Goal: Find contact information: Find contact information

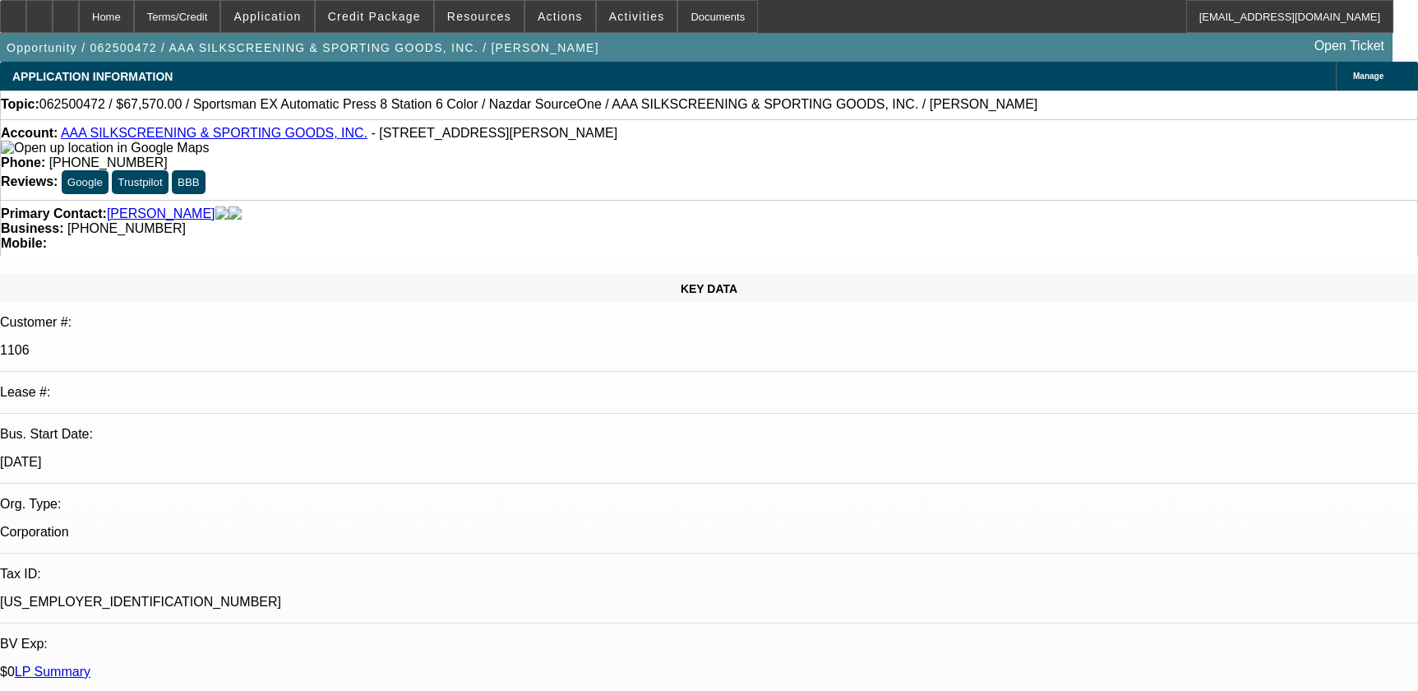
select select "0"
select select "5"
select select "0"
select select "6"
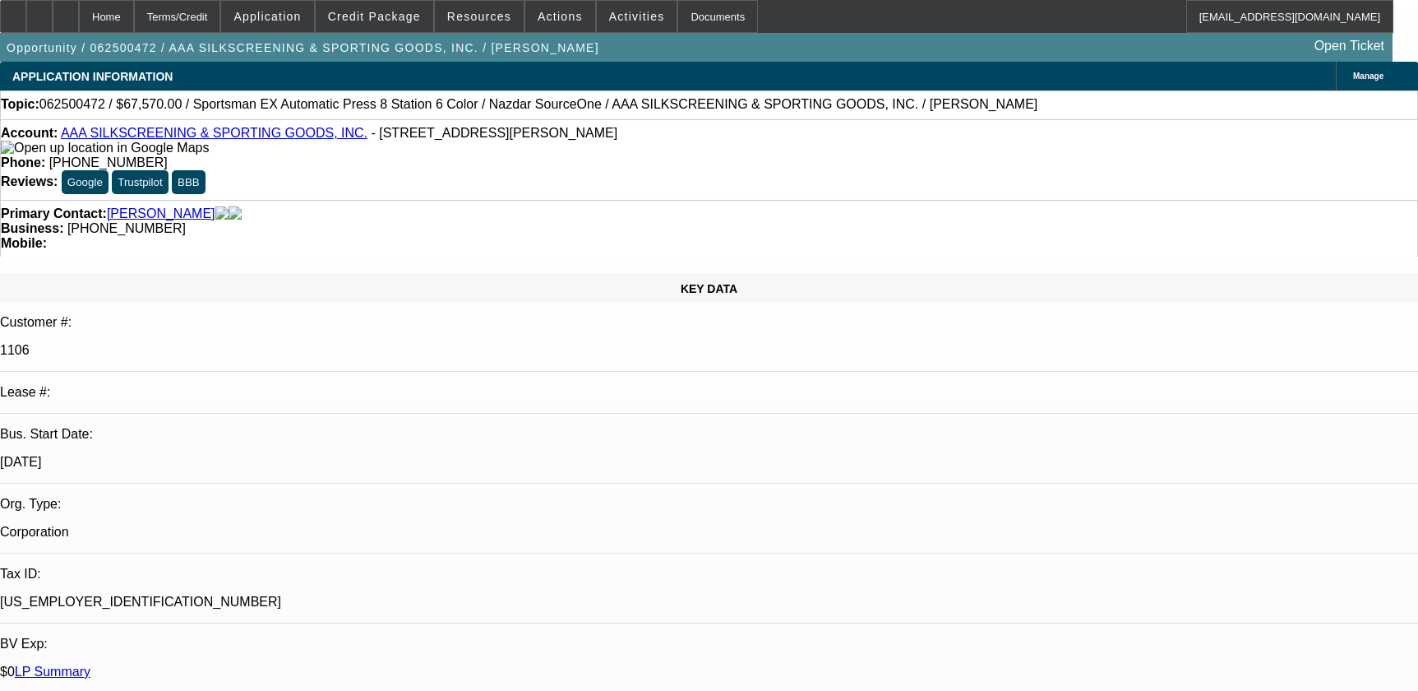
select select "0.1"
select select "2"
select select "0.1"
select select "4"
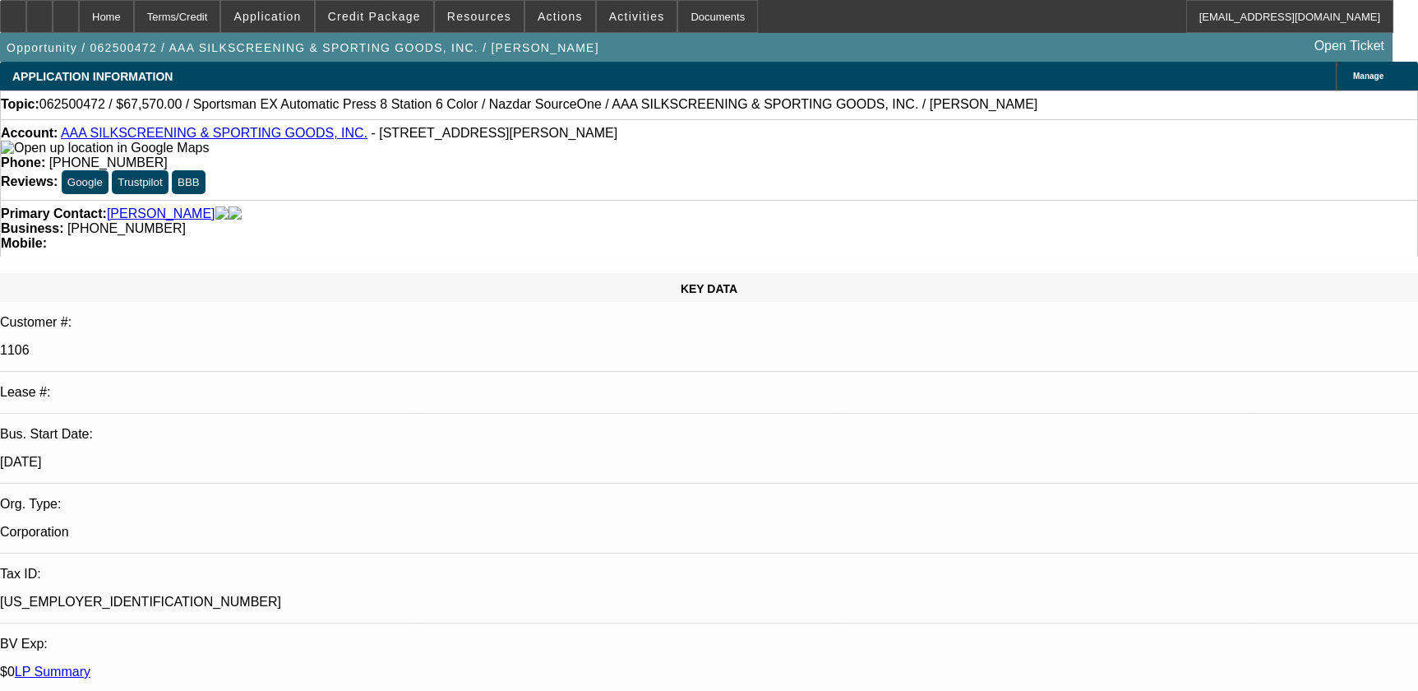
select select "0"
select select "2"
select select "0.1"
select select "4"
select select "0"
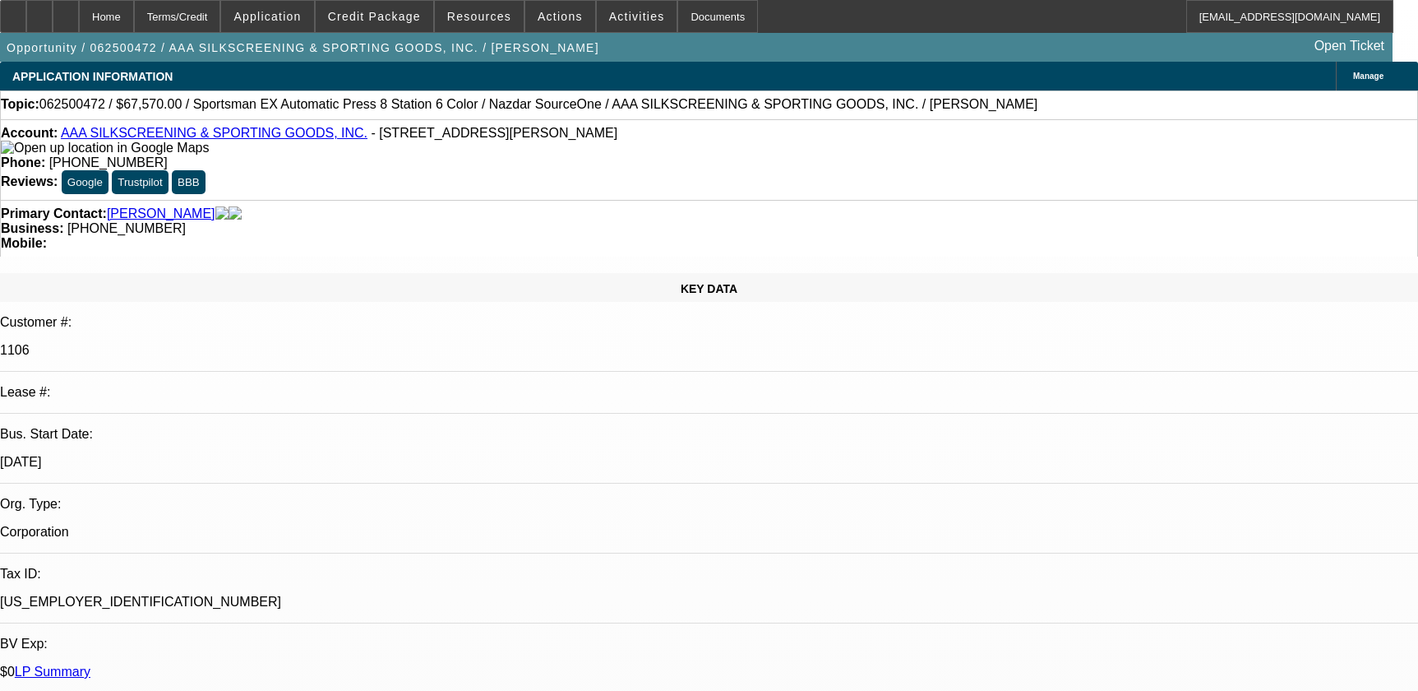
select select "2"
select select "0.1"
select select "4"
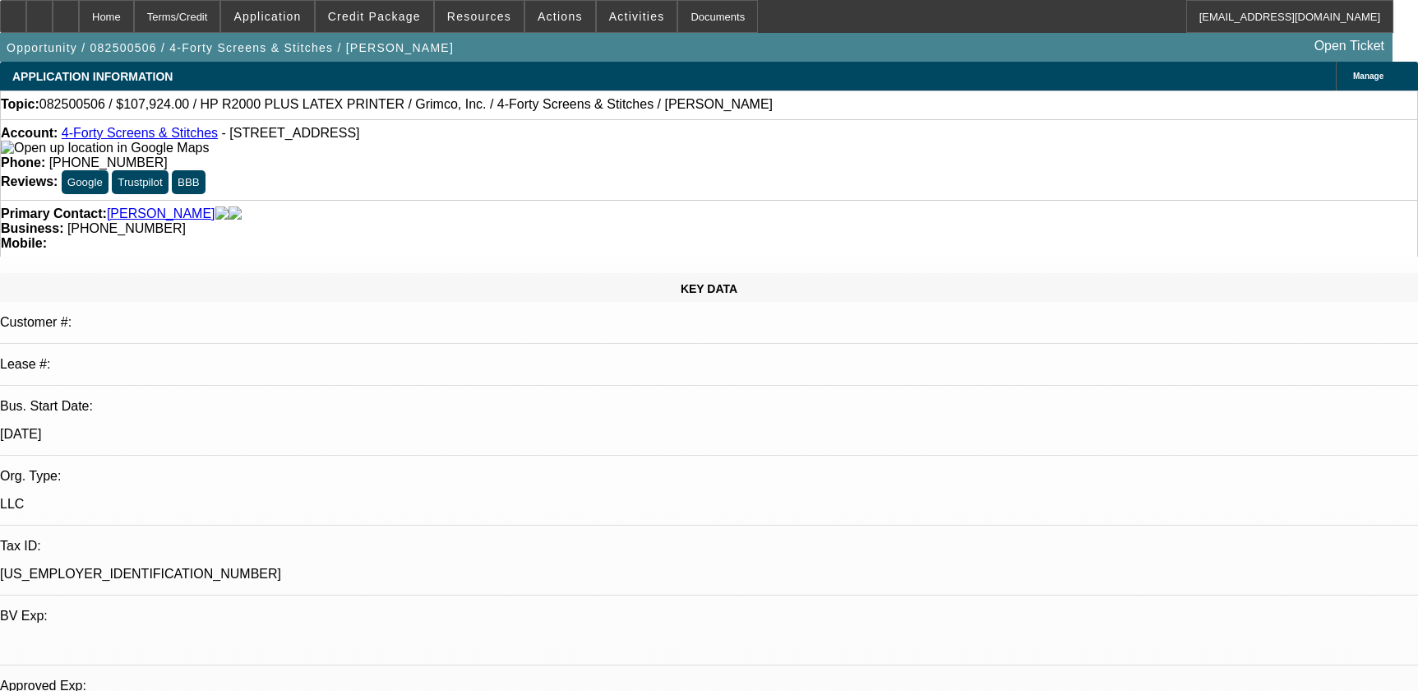
select select "0"
select select "0.1"
select select "4"
select select "0"
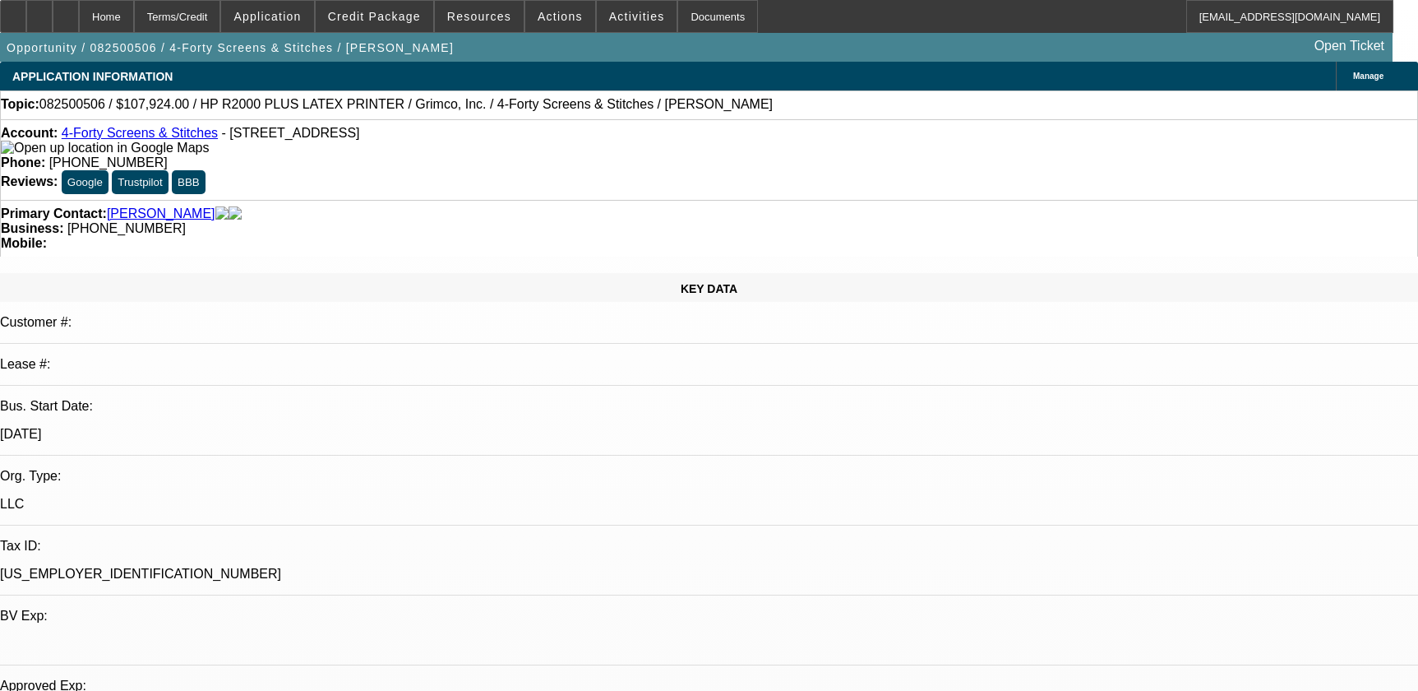
select select "0"
select select "6"
select select "0"
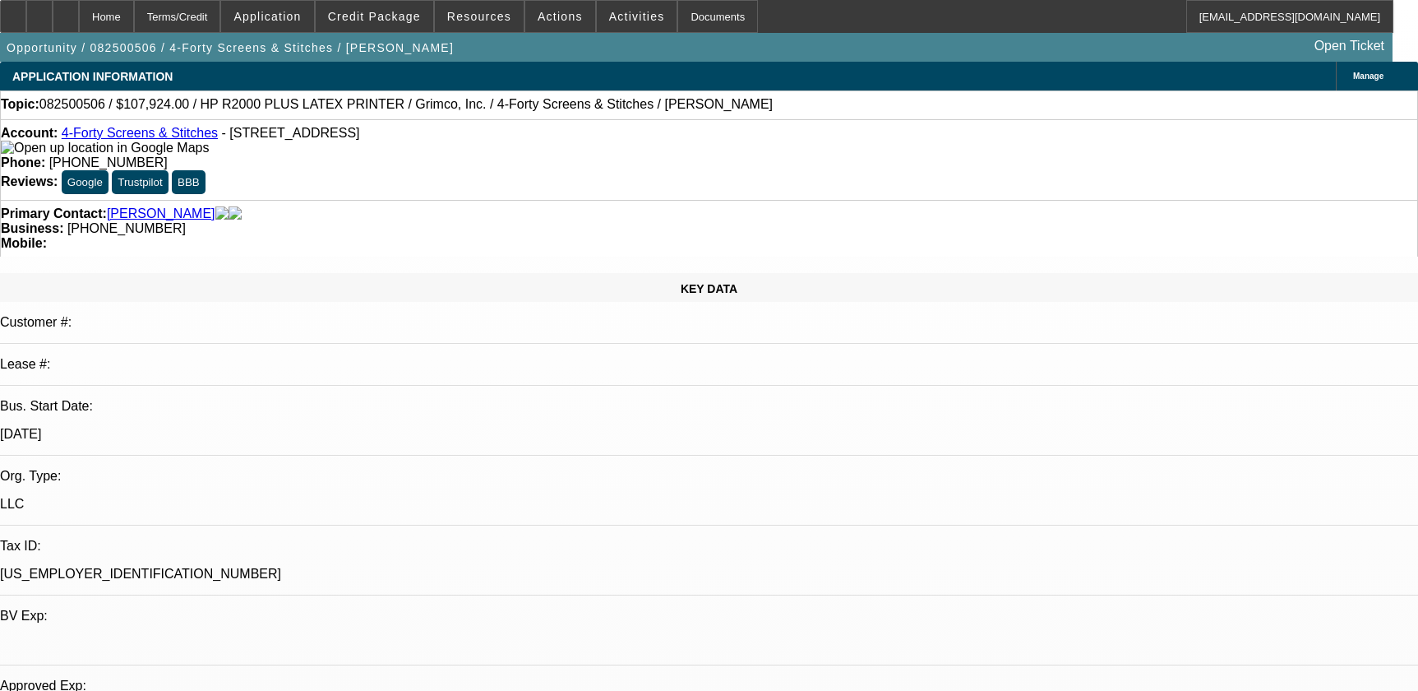
select select "0.1"
select select "4"
select select "0"
select select "0.1"
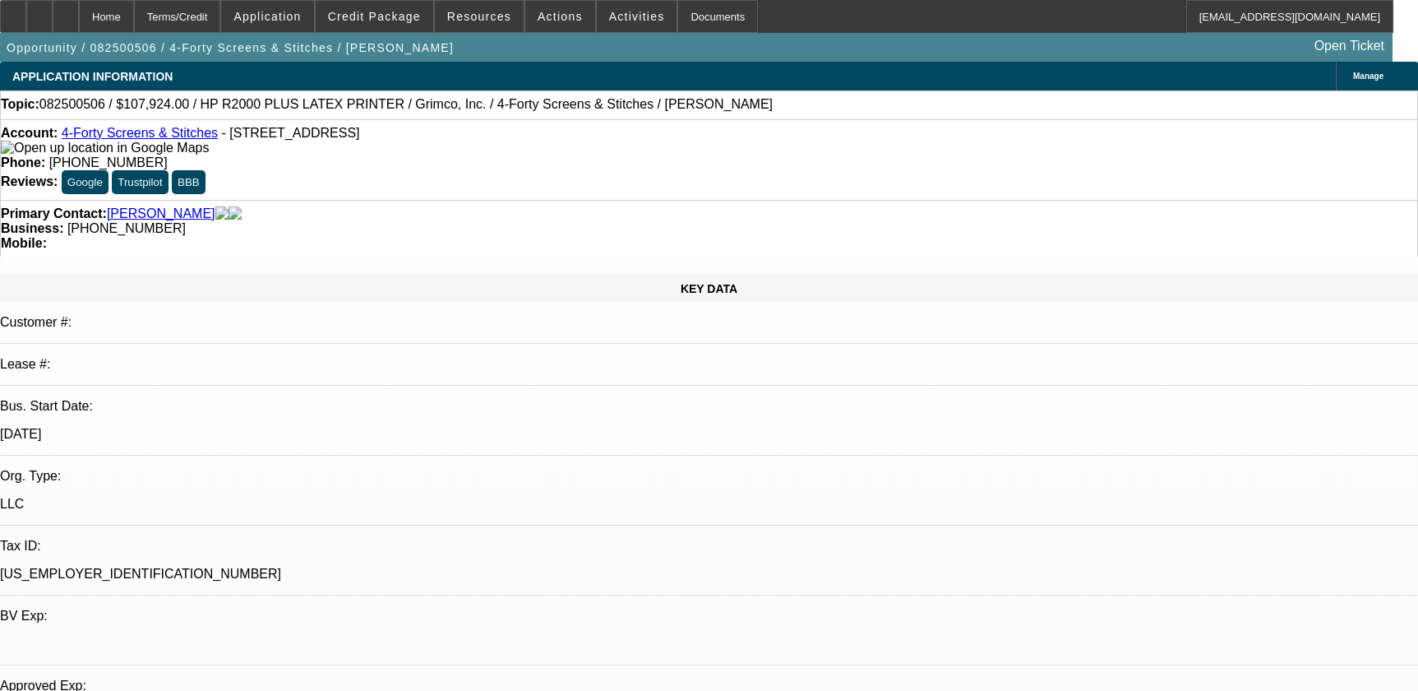
select select "4"
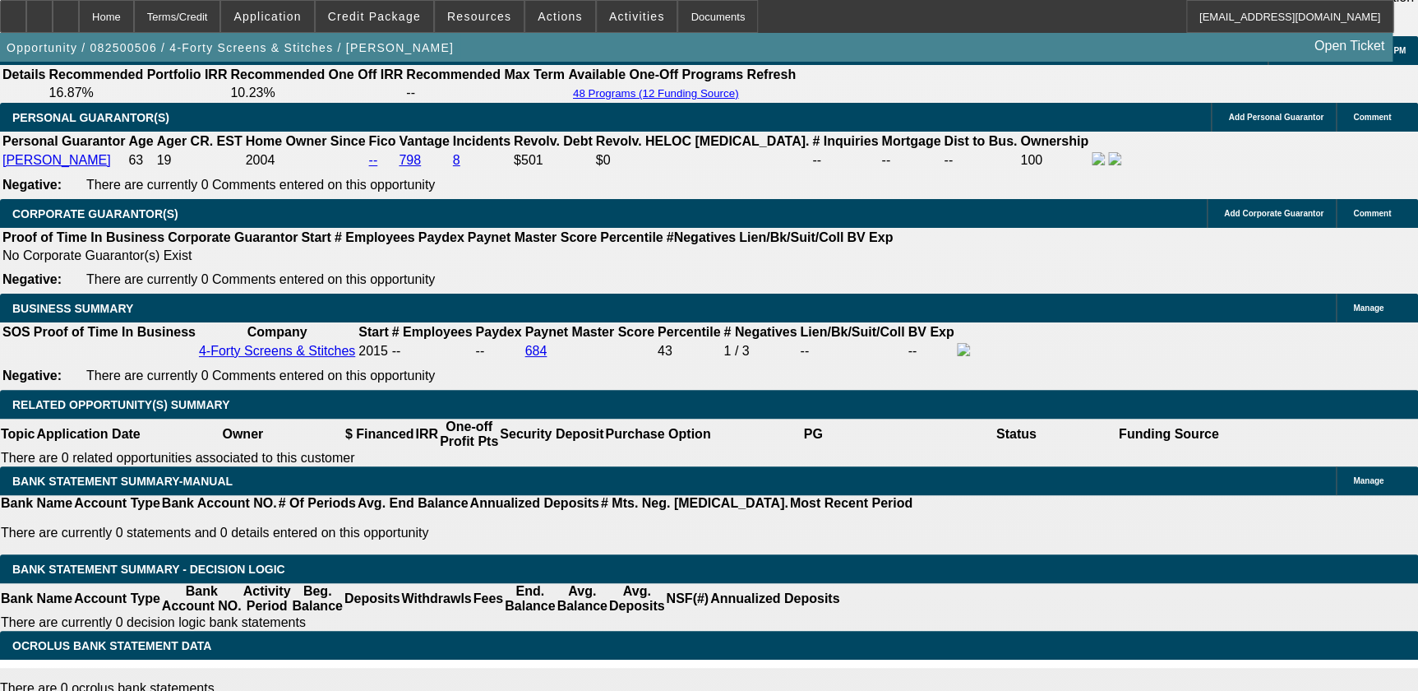
scroll to position [2317, 0]
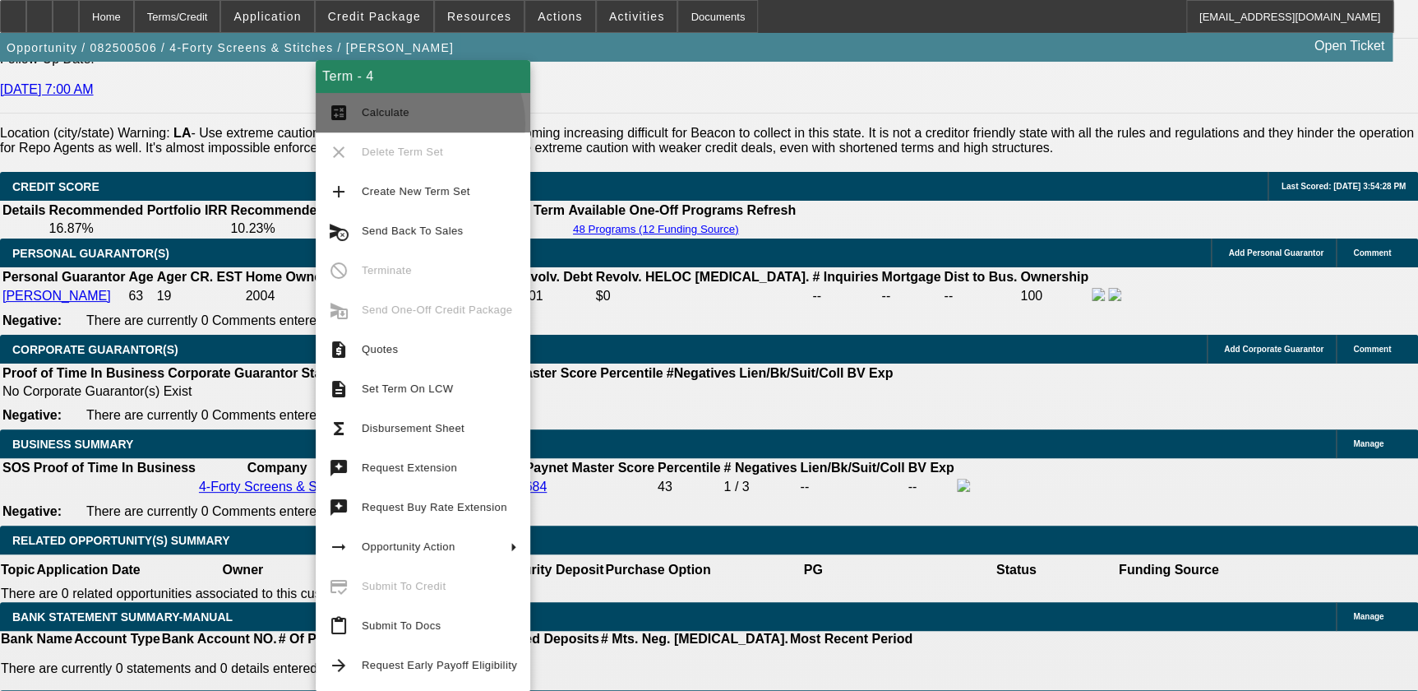
click at [419, 123] on button "calculate Calculate" at bounding box center [423, 112] width 215 height 39
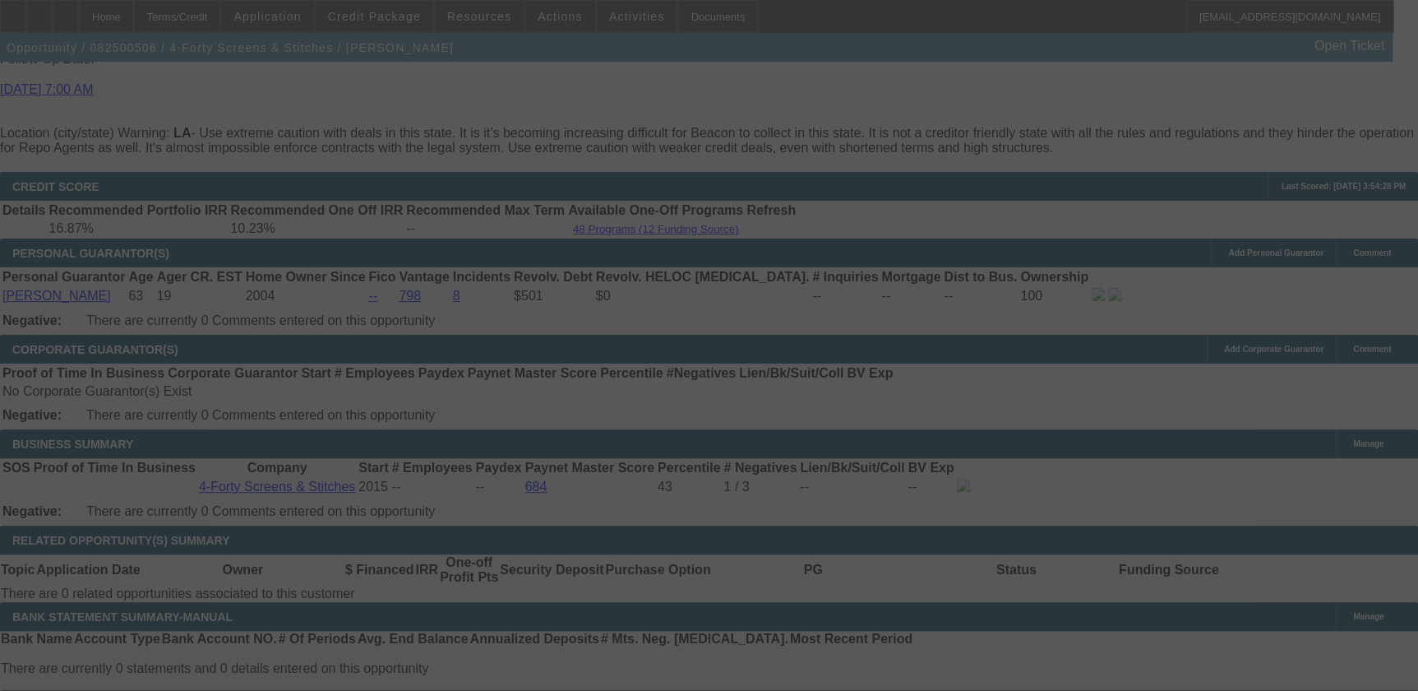
select select "0"
select select "0.1"
select select "4"
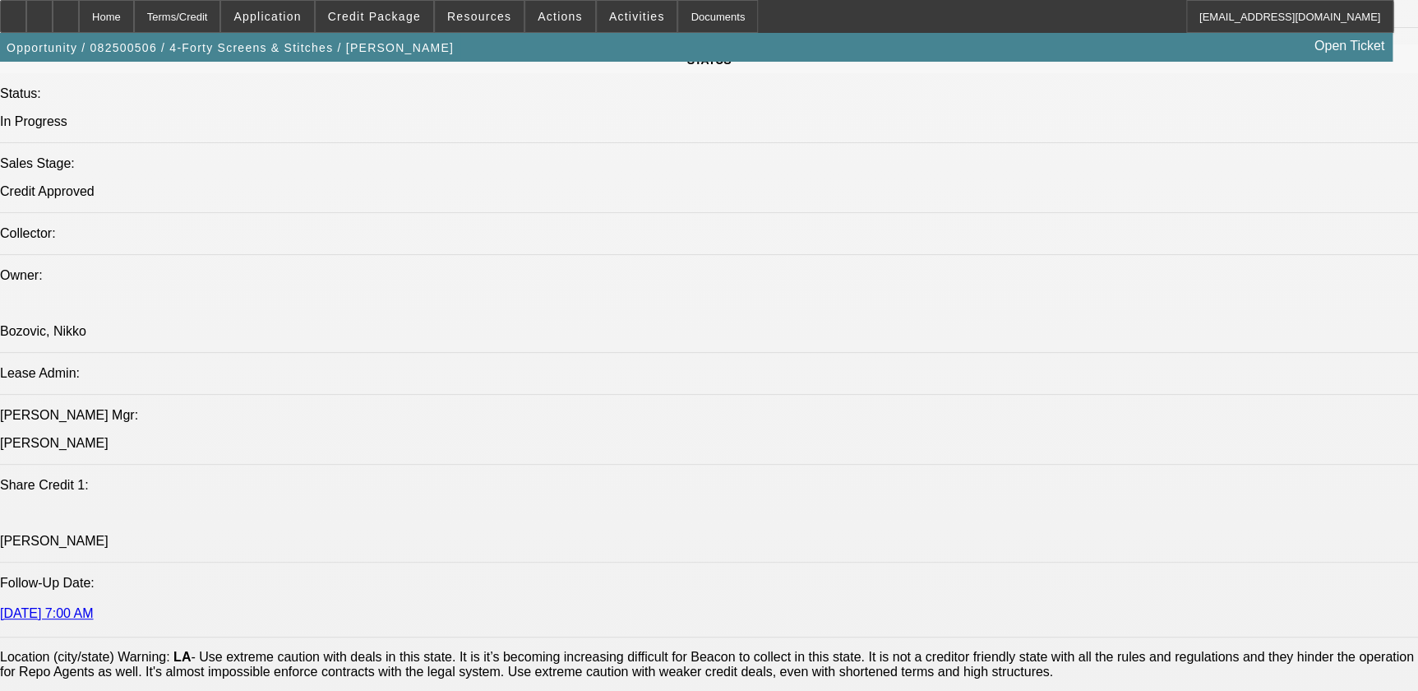
scroll to position [2467, 0]
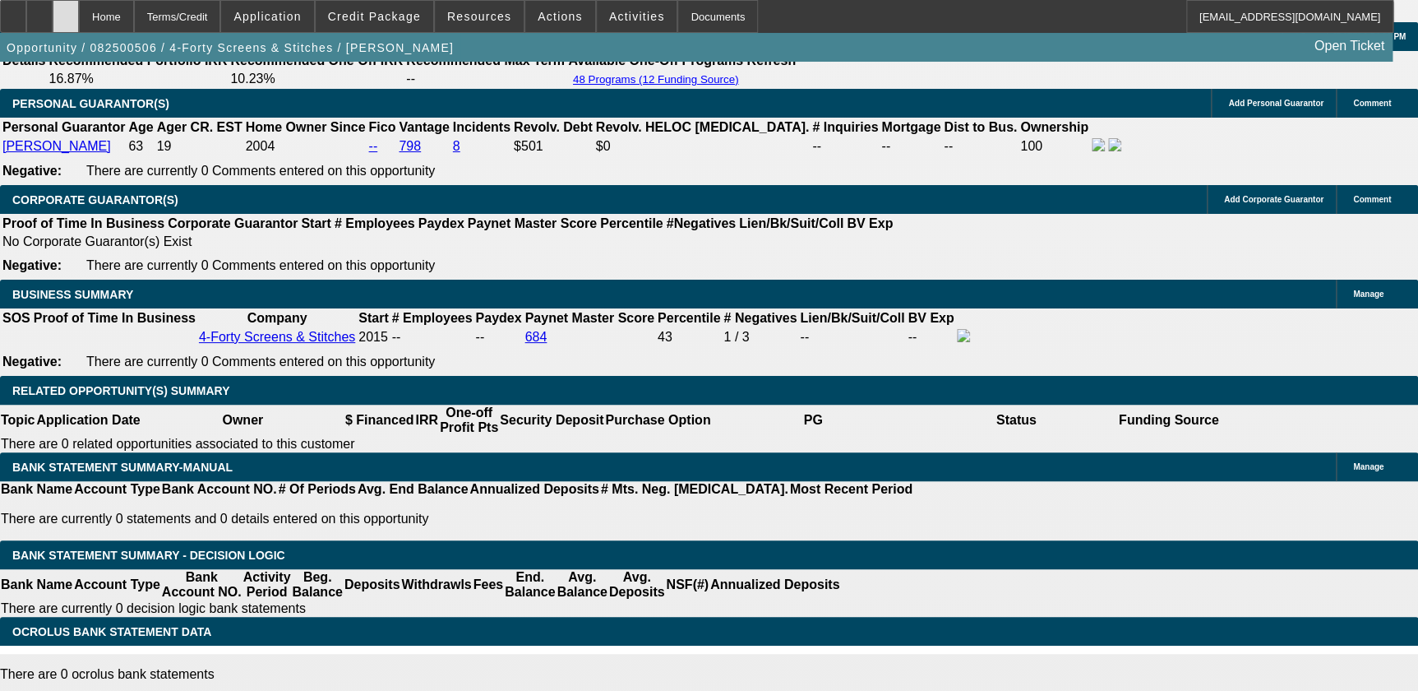
click at [66, 11] on icon at bounding box center [66, 11] width 0 height 0
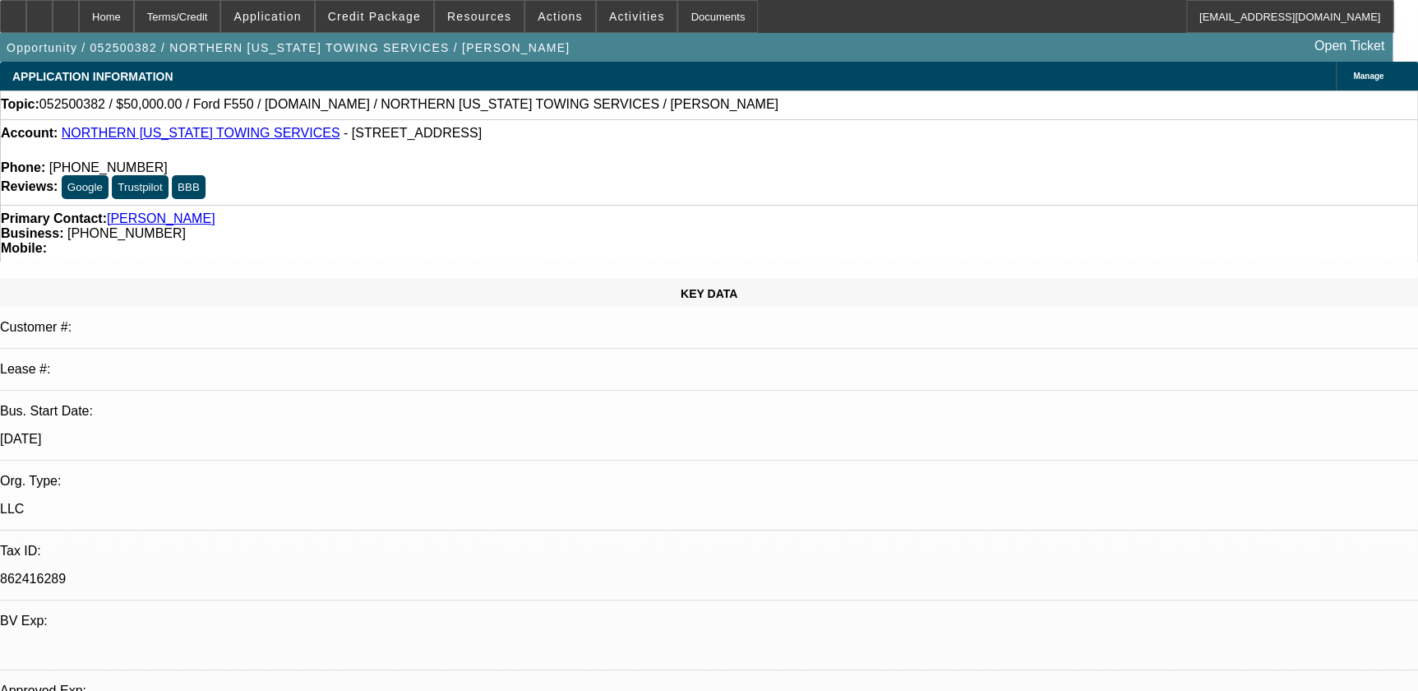
select select "0"
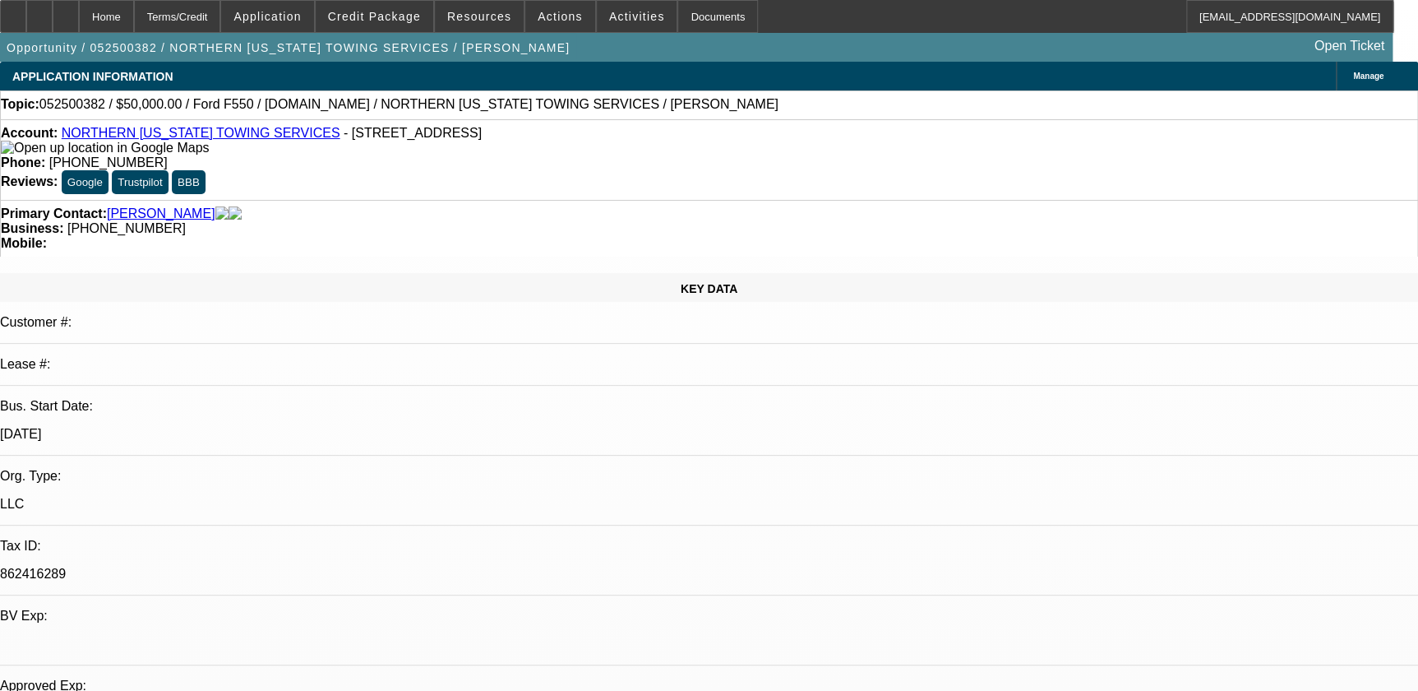
select select "2"
select select "0.1"
select select "0"
select select "2"
select select "0.1"
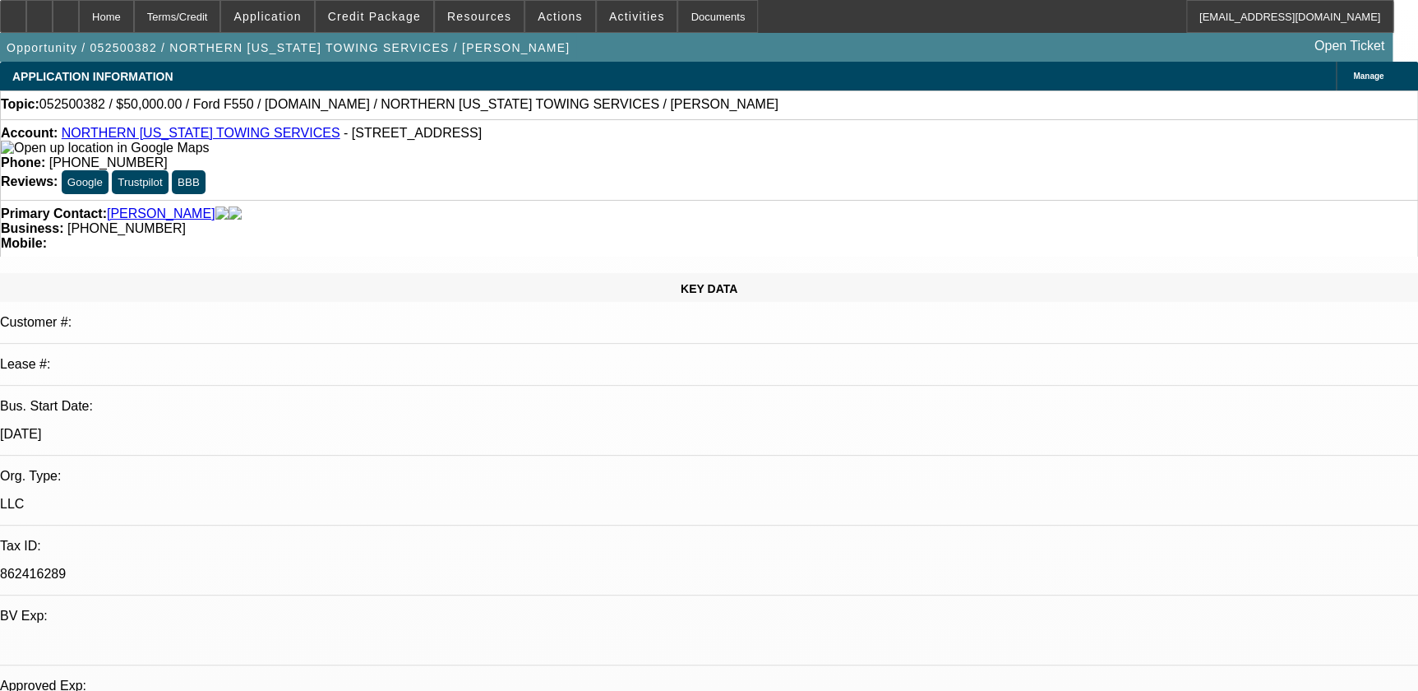
select select "0"
select select "2"
select select "0.1"
select select "0"
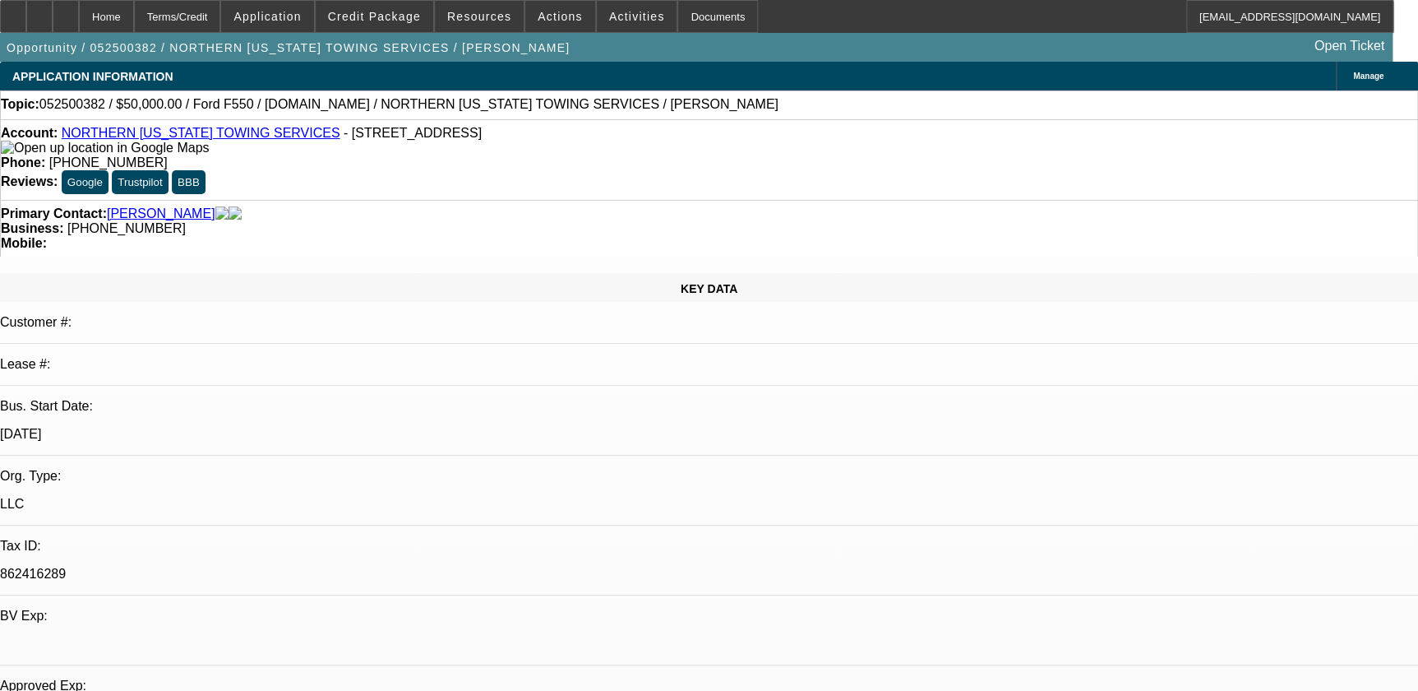
select select "0.1"
select select "1"
select select "2"
select select "4"
select select "1"
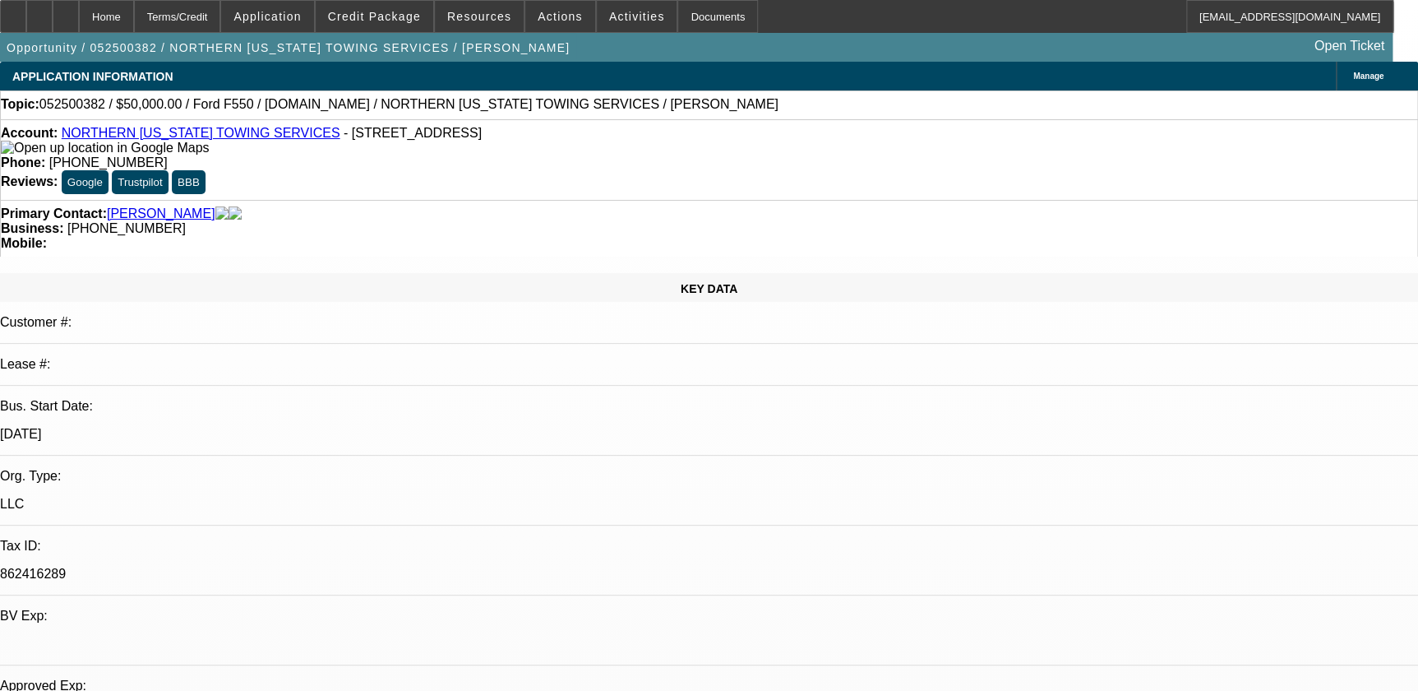
select select "2"
select select "4"
select select "1"
select select "2"
select select "4"
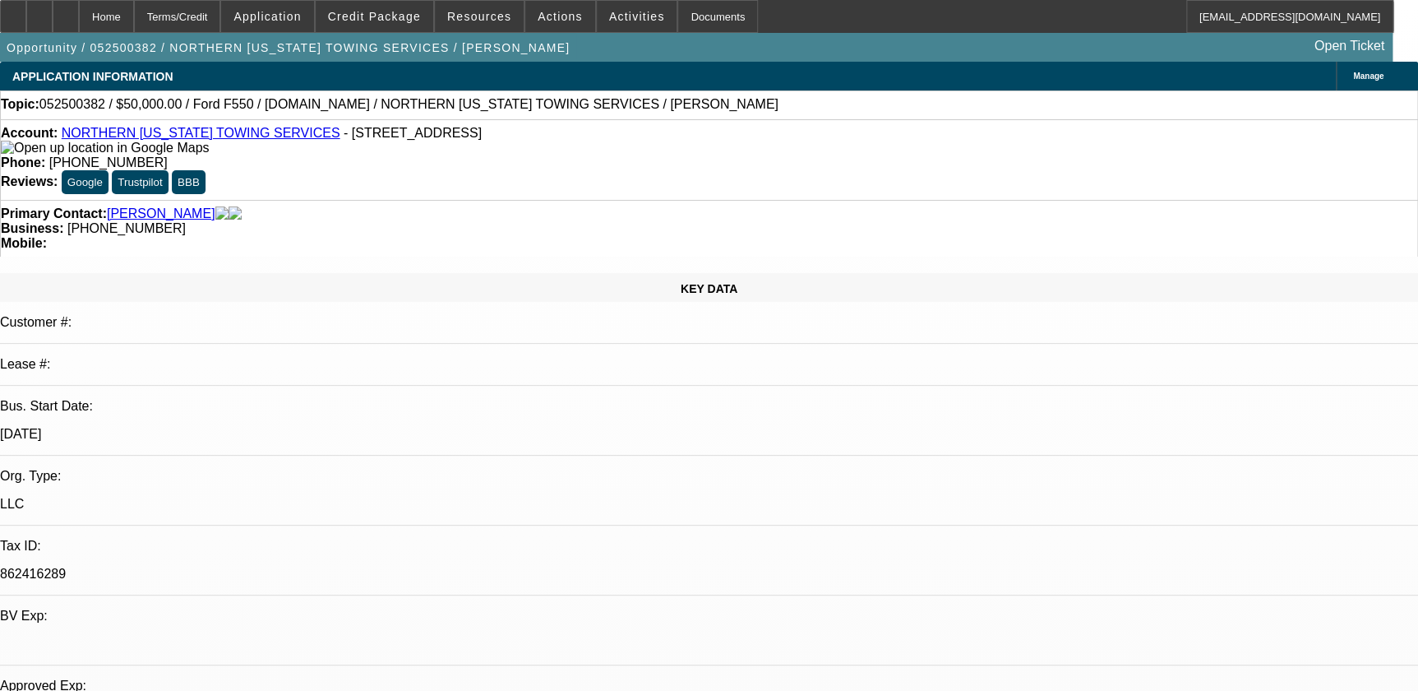
select select "1"
select select "4"
drag, startPoint x: 523, startPoint y: 132, endPoint x: 617, endPoint y: 124, distance: 94.0
click at [617, 124] on div "Account: NORTHERN ARIZONA TOWING SERVICES - 2109 E 6th Ave, Flagstaff, AZ 86004…" at bounding box center [709, 159] width 1418 height 81
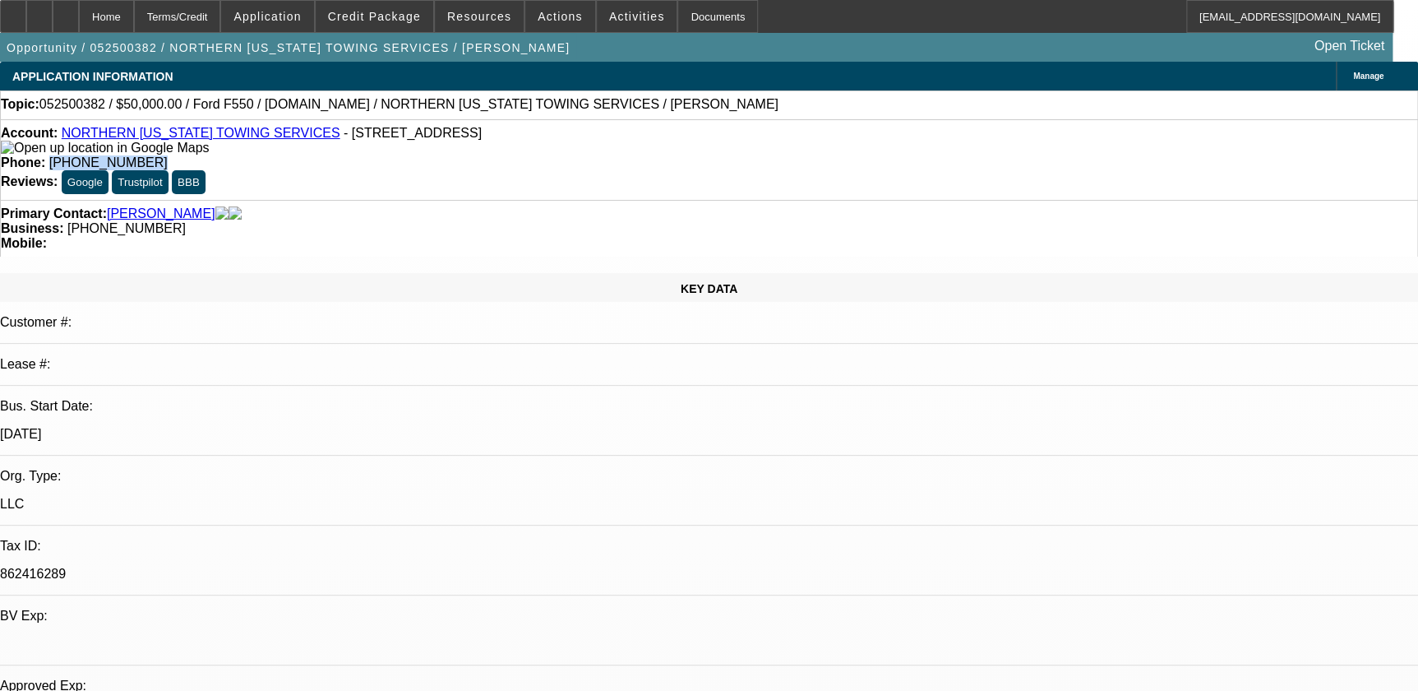
drag, startPoint x: 617, startPoint y: 124, endPoint x: 554, endPoint y: 132, distance: 62.9
copy span "(928) 266-5420"
click at [423, 200] on div "Primary Contact: Faul, Michael Business: (928) 266-5420 Mobile:" at bounding box center [709, 228] width 1418 height 57
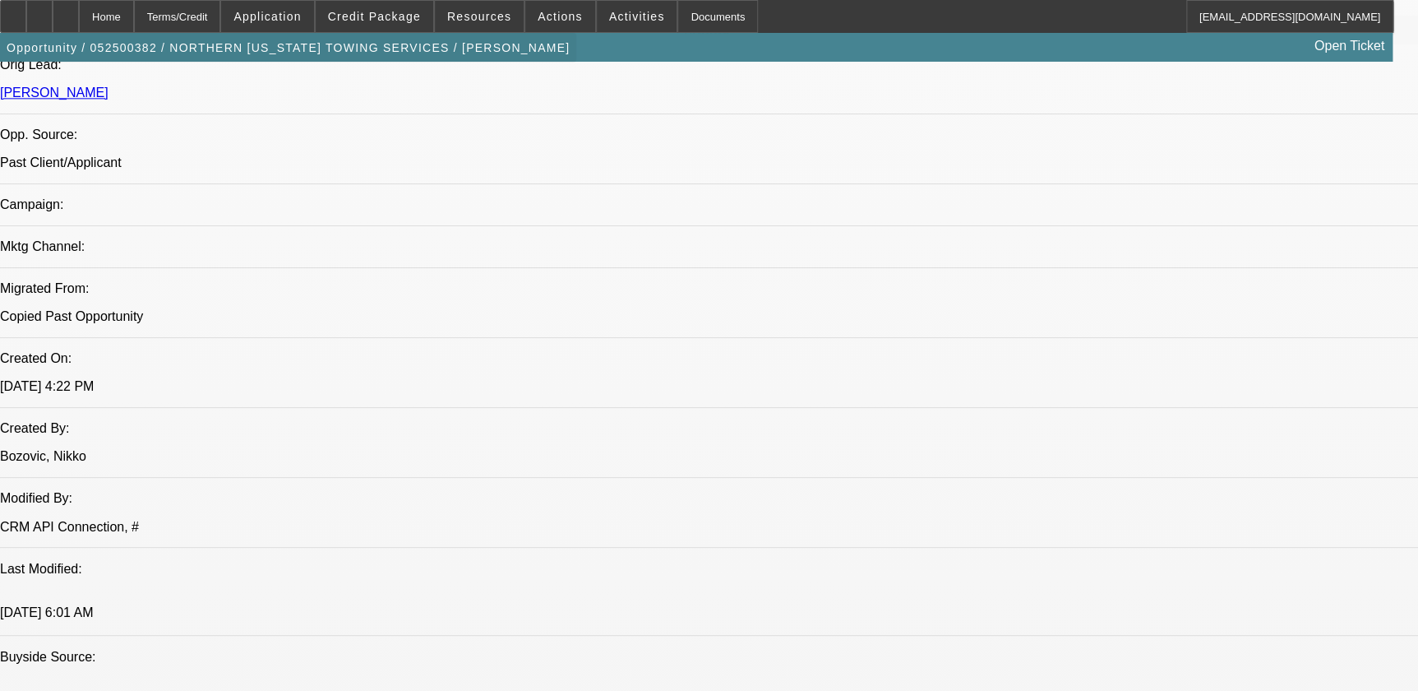
scroll to position [1046, 0]
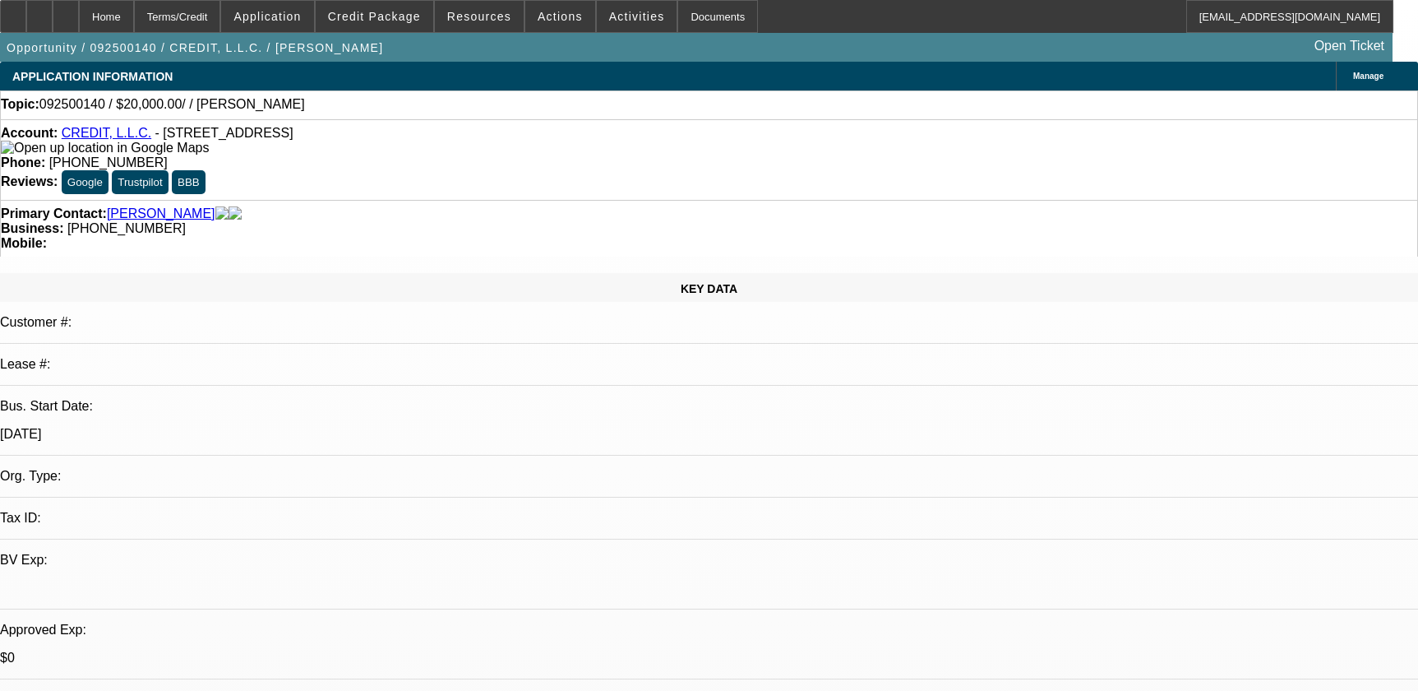
select select "0"
select select "2"
select select "0.1"
select select "4"
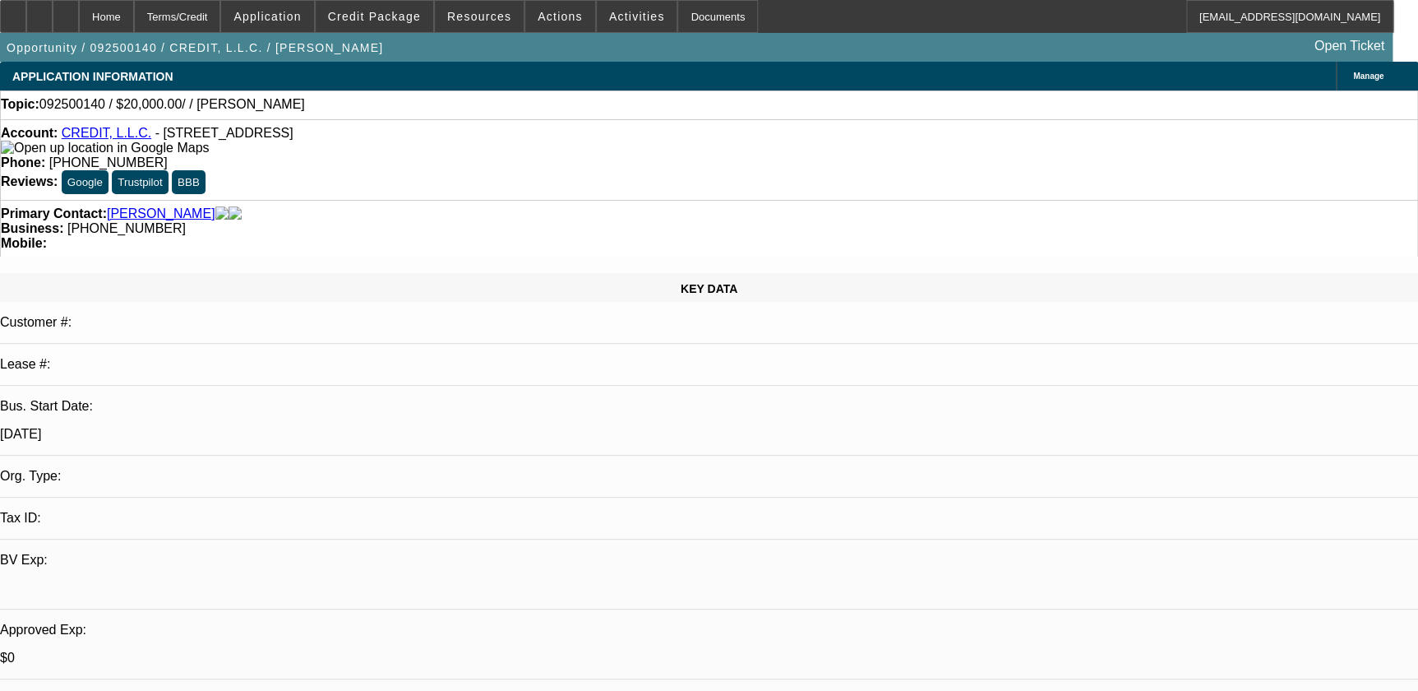
click at [377, 128] on div "Account: CREDIT, L.L.C. - 416 Union Ave, Fairfield, CA 94533 Phone: (707) 716-7…" at bounding box center [709, 159] width 1418 height 81
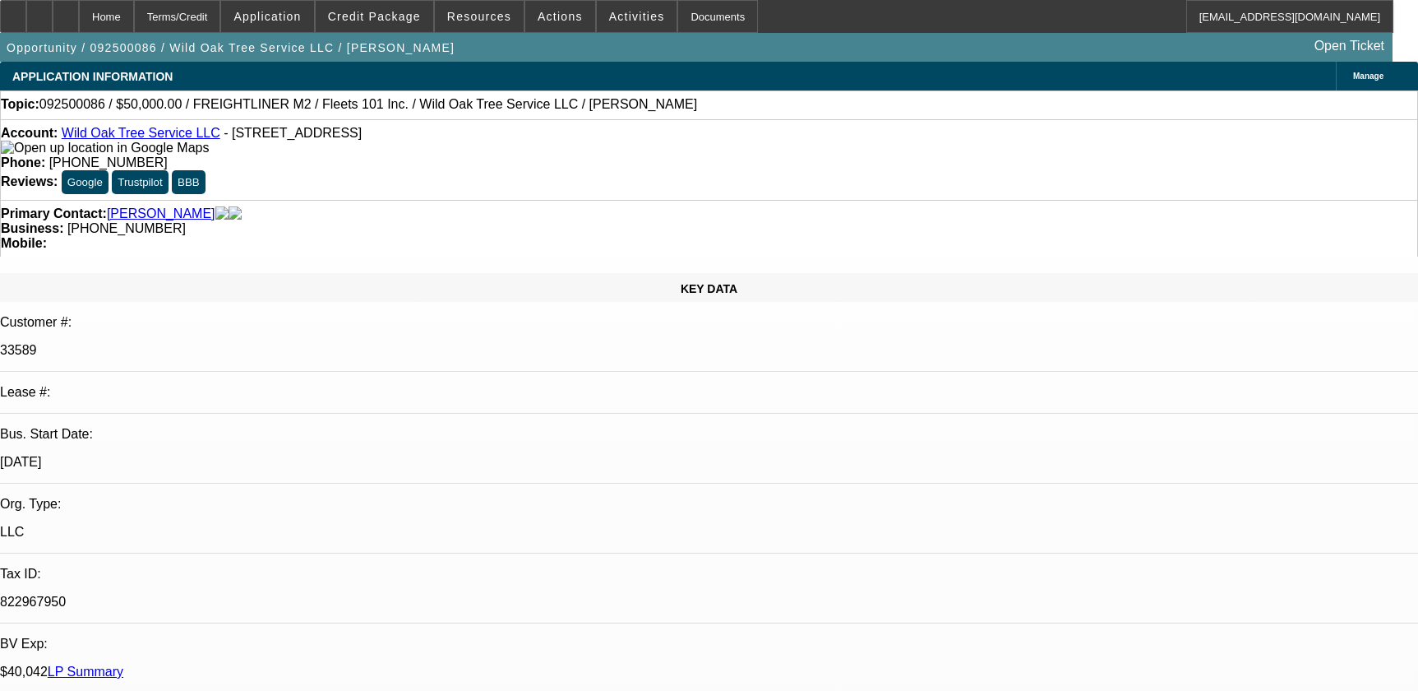
select select "0"
select select "2"
select select "0"
select select "6"
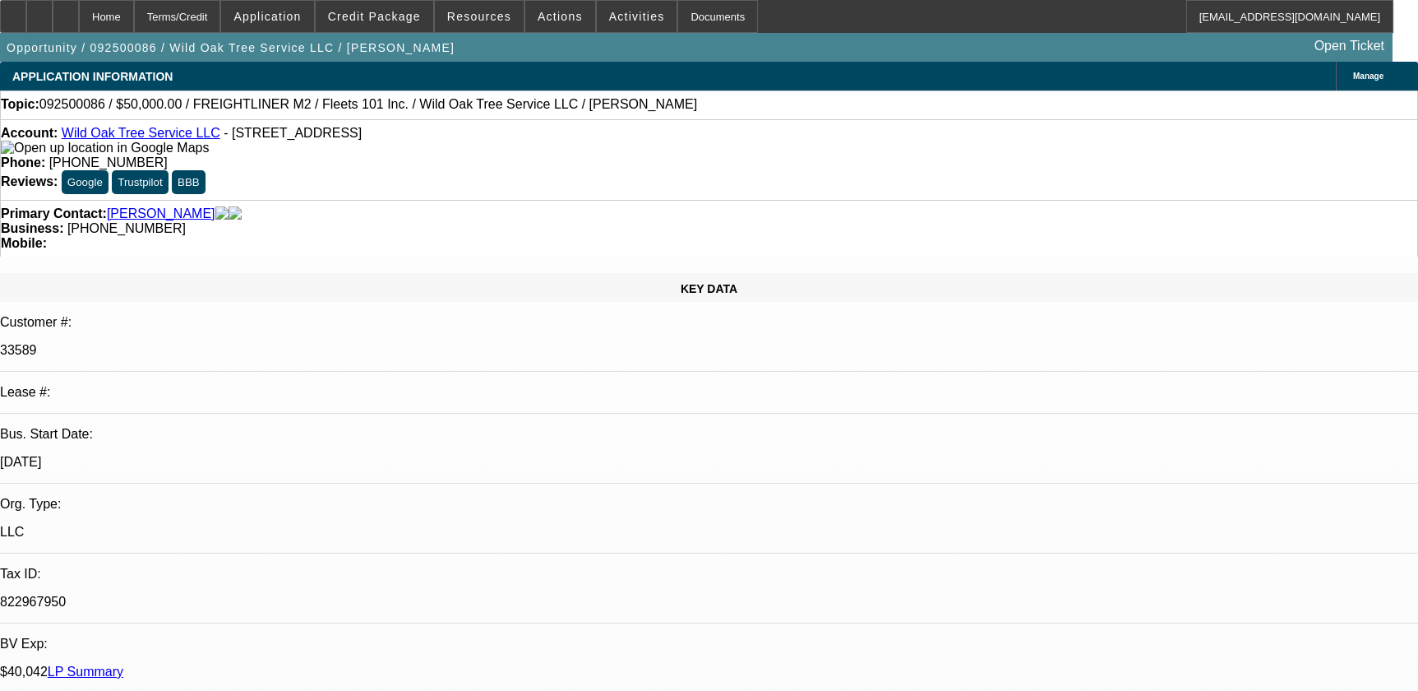
select select "0"
select select "2"
select select "0.1"
select select "4"
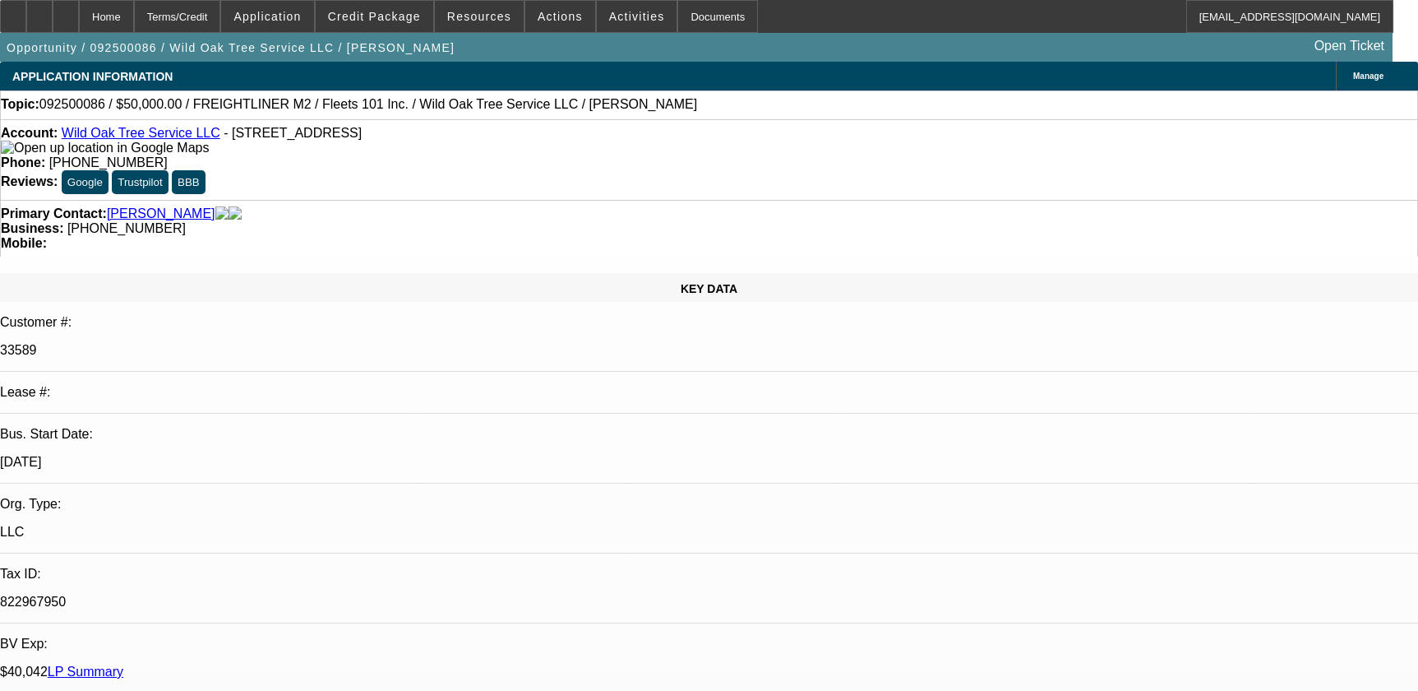
select select "0.1"
select select "2"
select select "0.1"
select select "4"
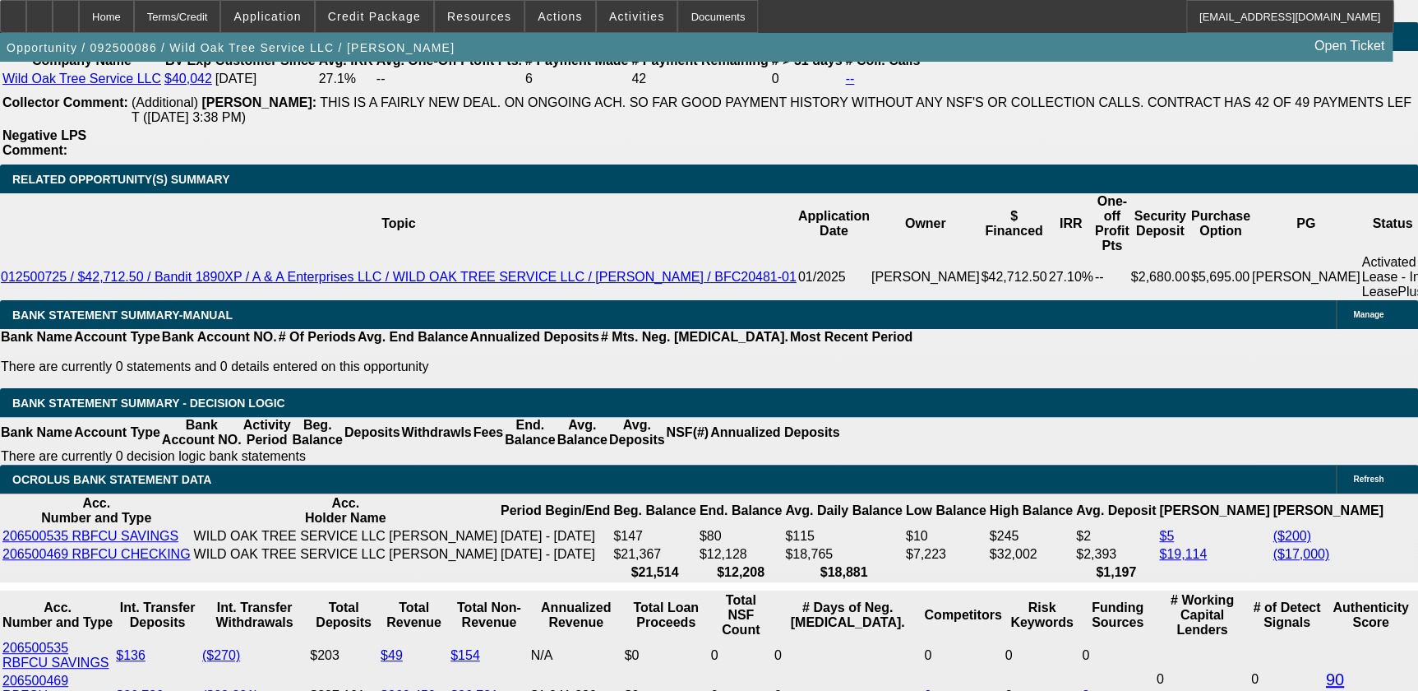
scroll to position [2990, 0]
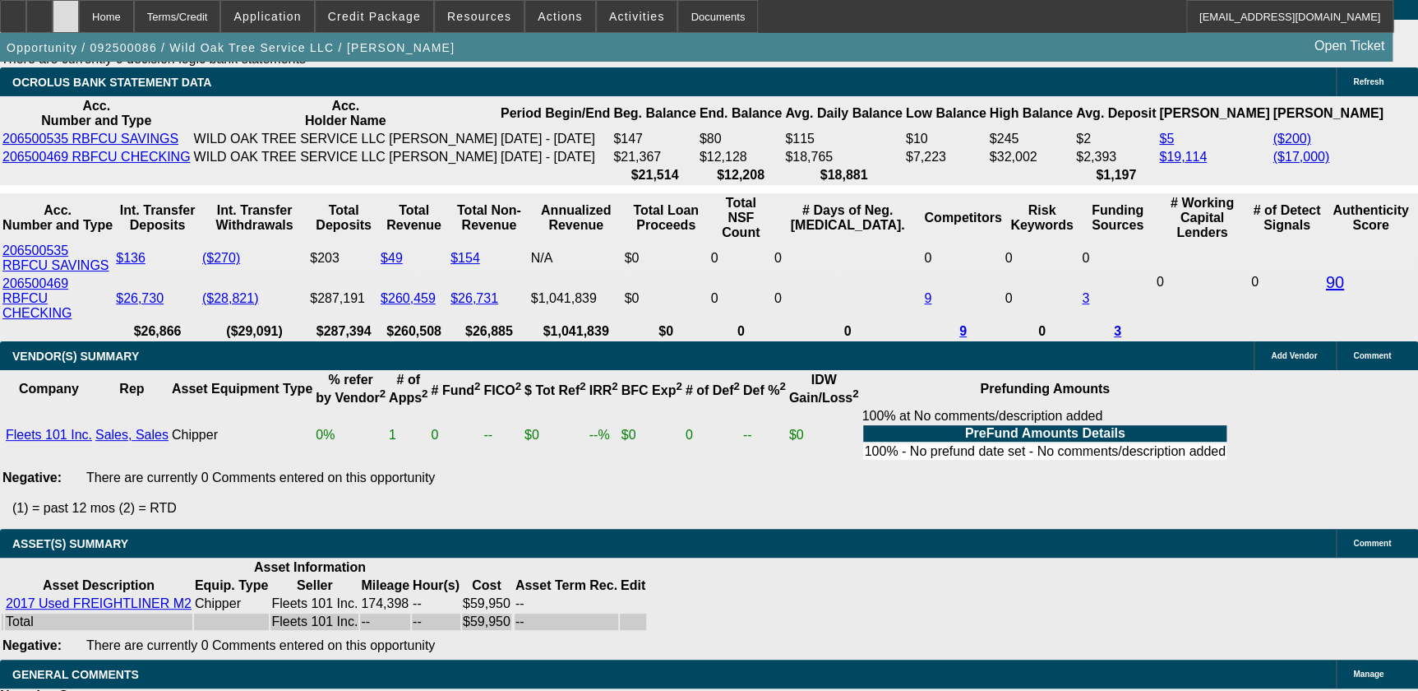
click at [66, 11] on icon at bounding box center [66, 11] width 0 height 0
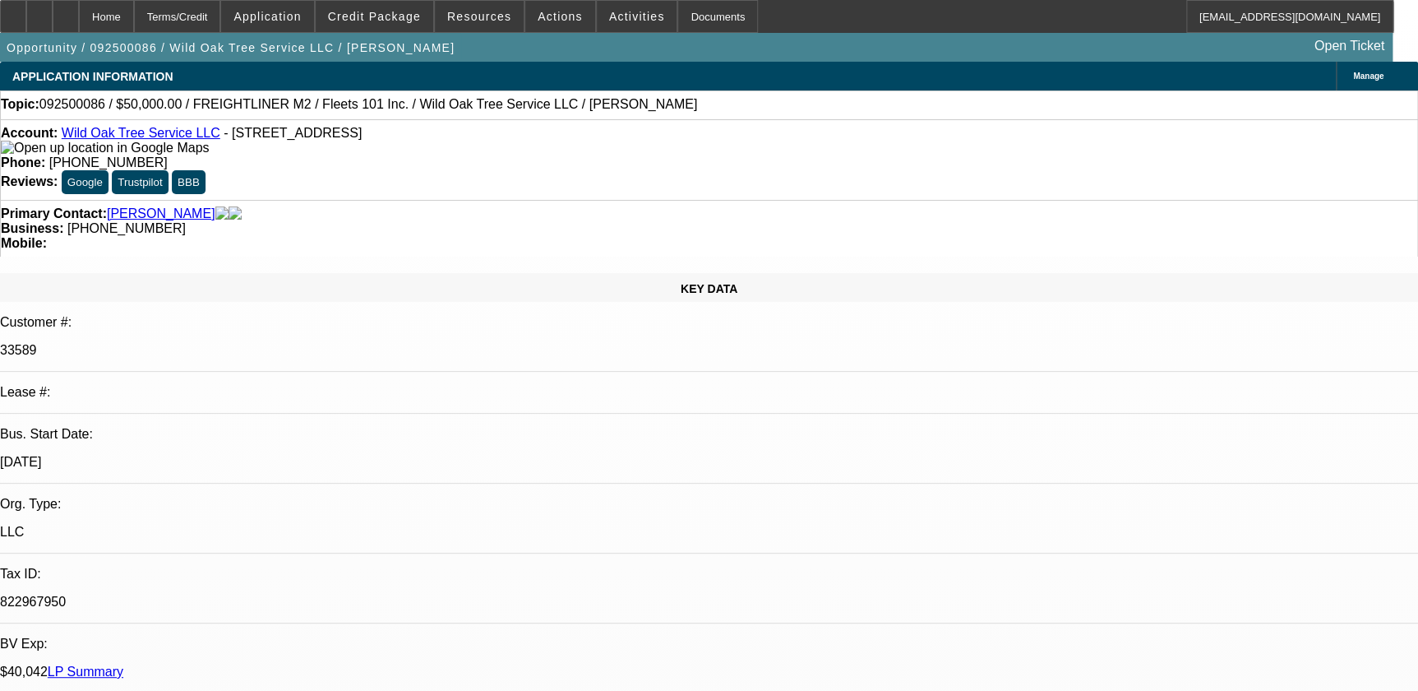
select select "0"
select select "2"
select select "0"
select select "2"
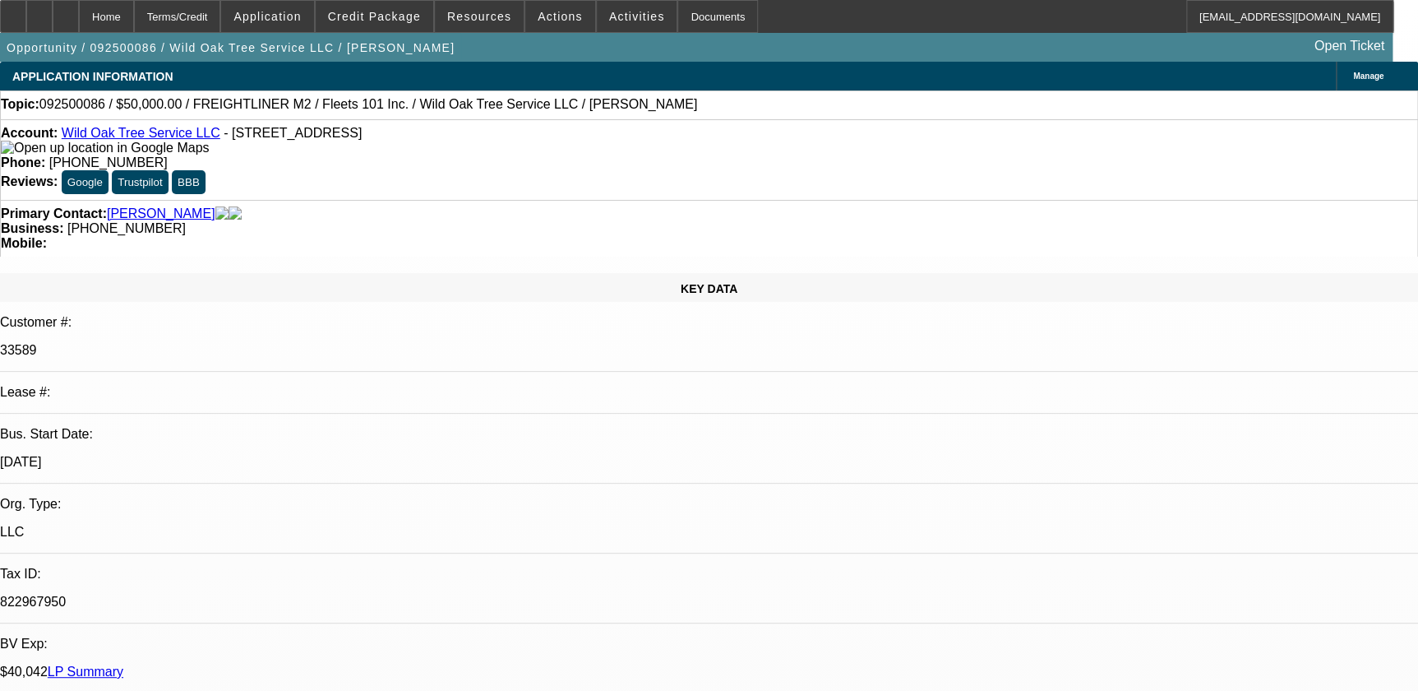
select select "0.1"
select select "2"
select select "0.1"
select select "1"
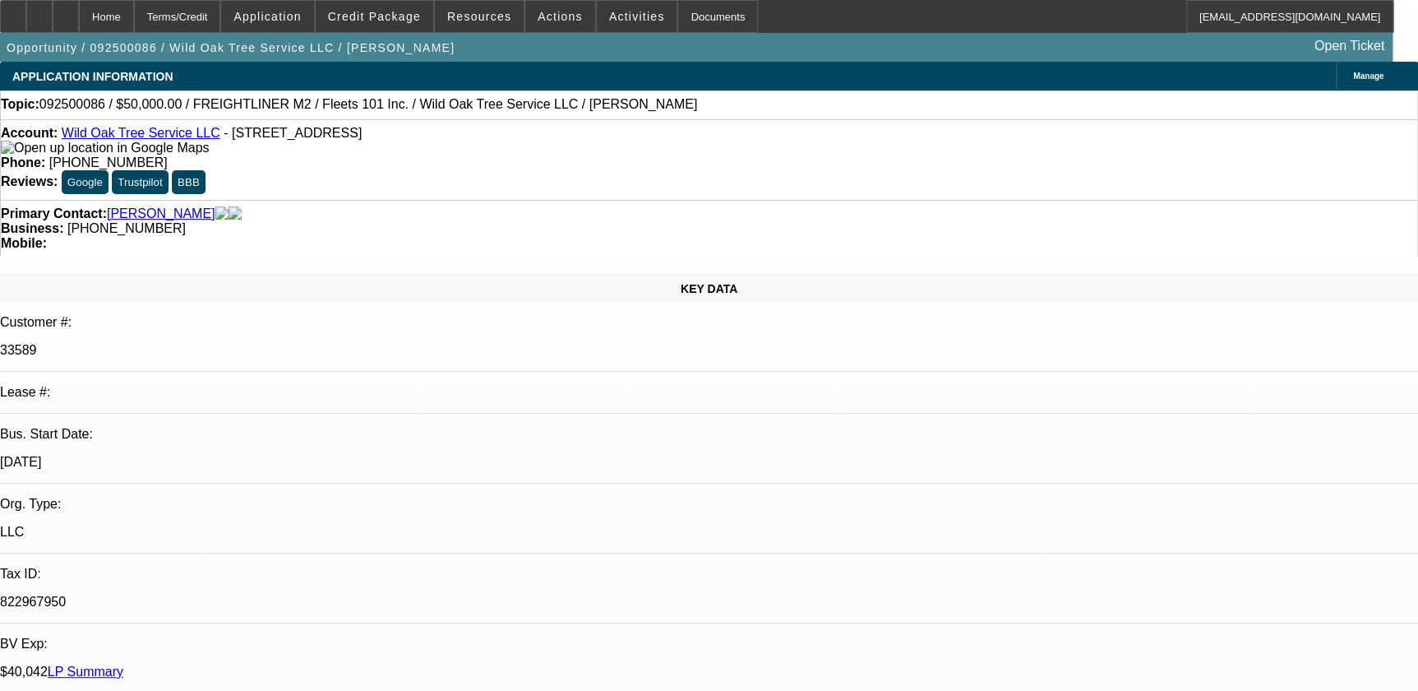
select select "2"
select select "6"
select select "1"
select select "2"
select select "4"
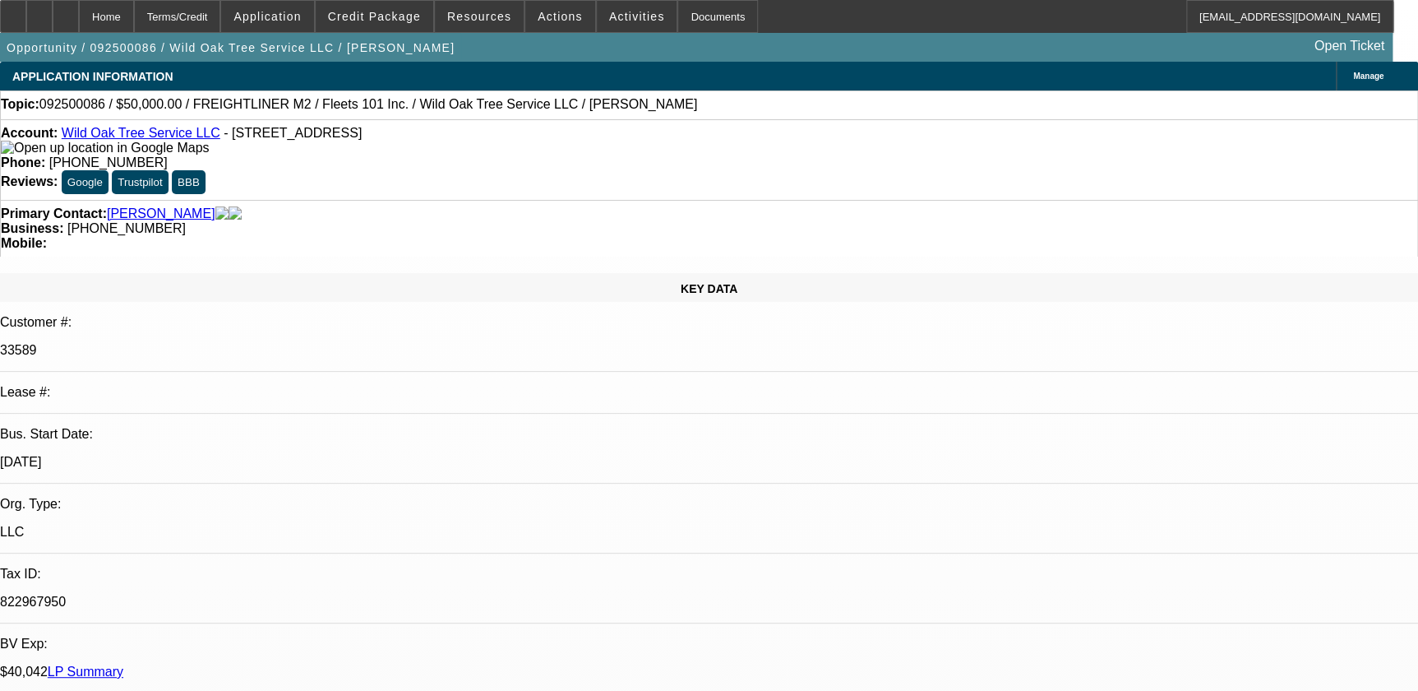
select select "1"
select select "2"
select select "4"
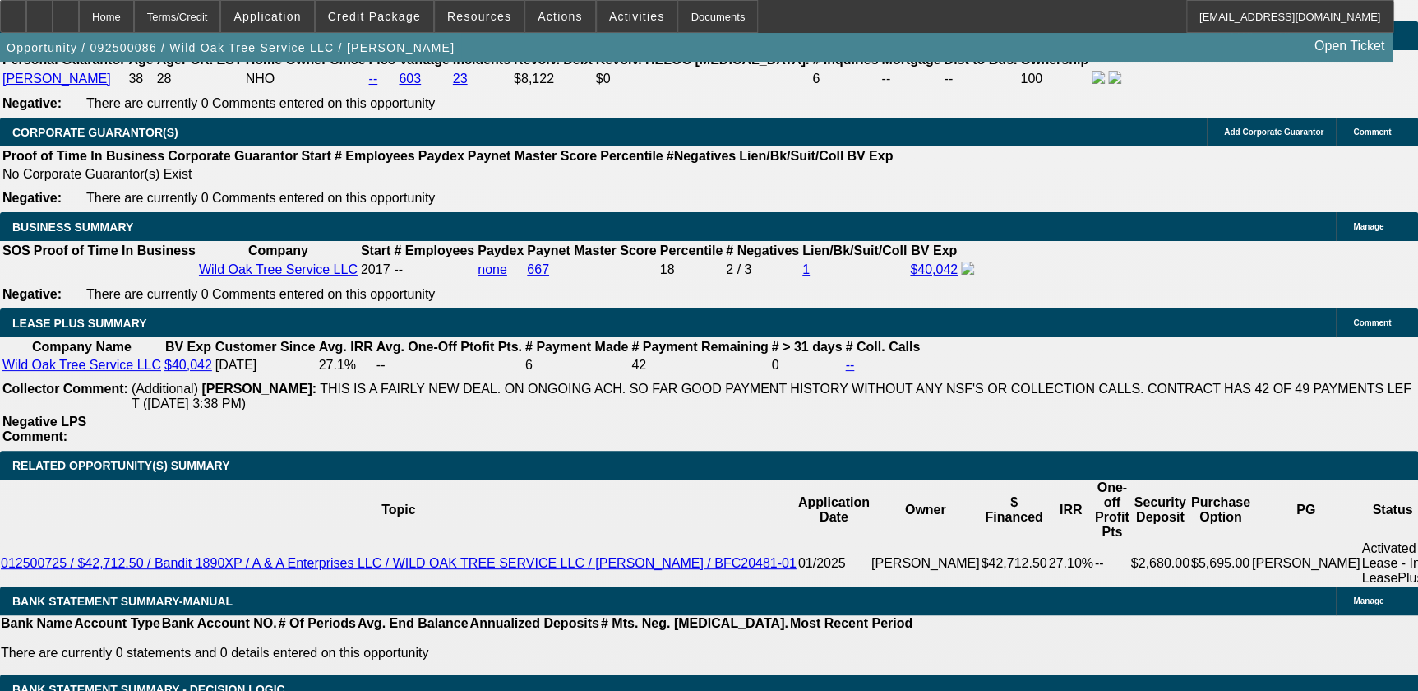
scroll to position [2915, 0]
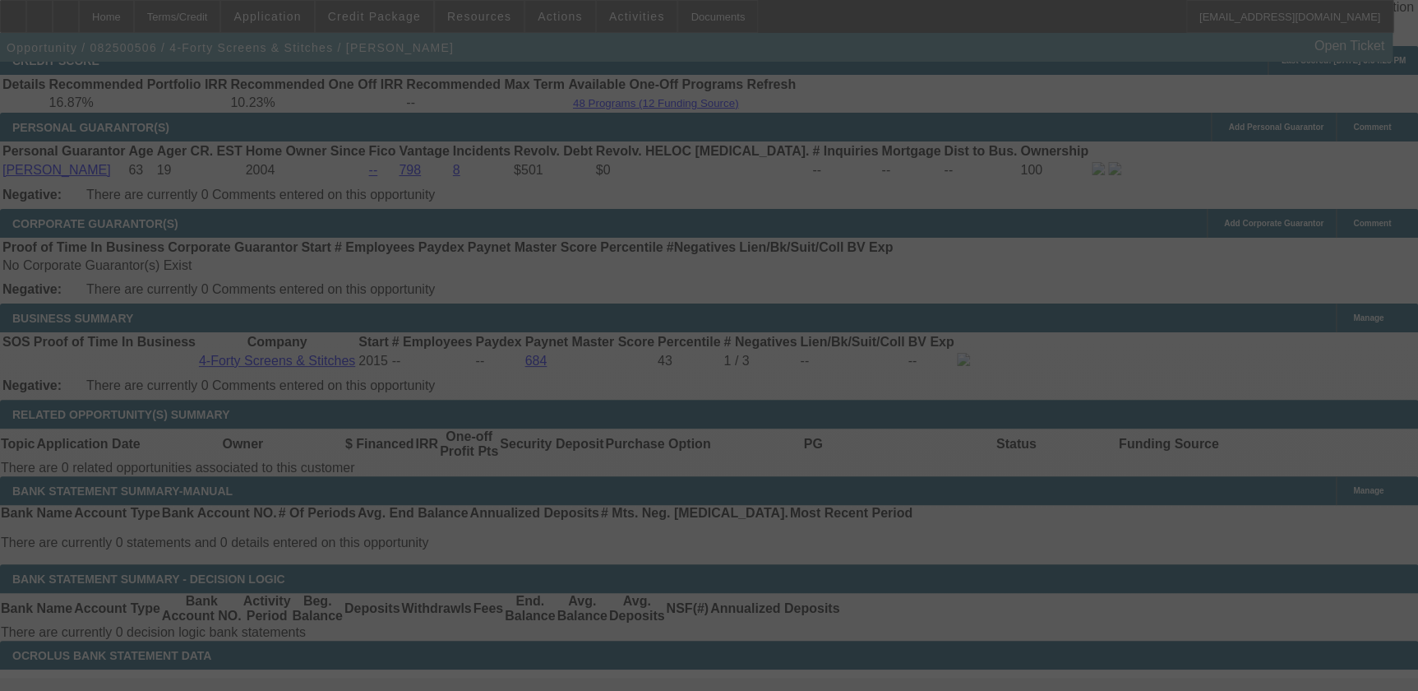
scroll to position [2436, 0]
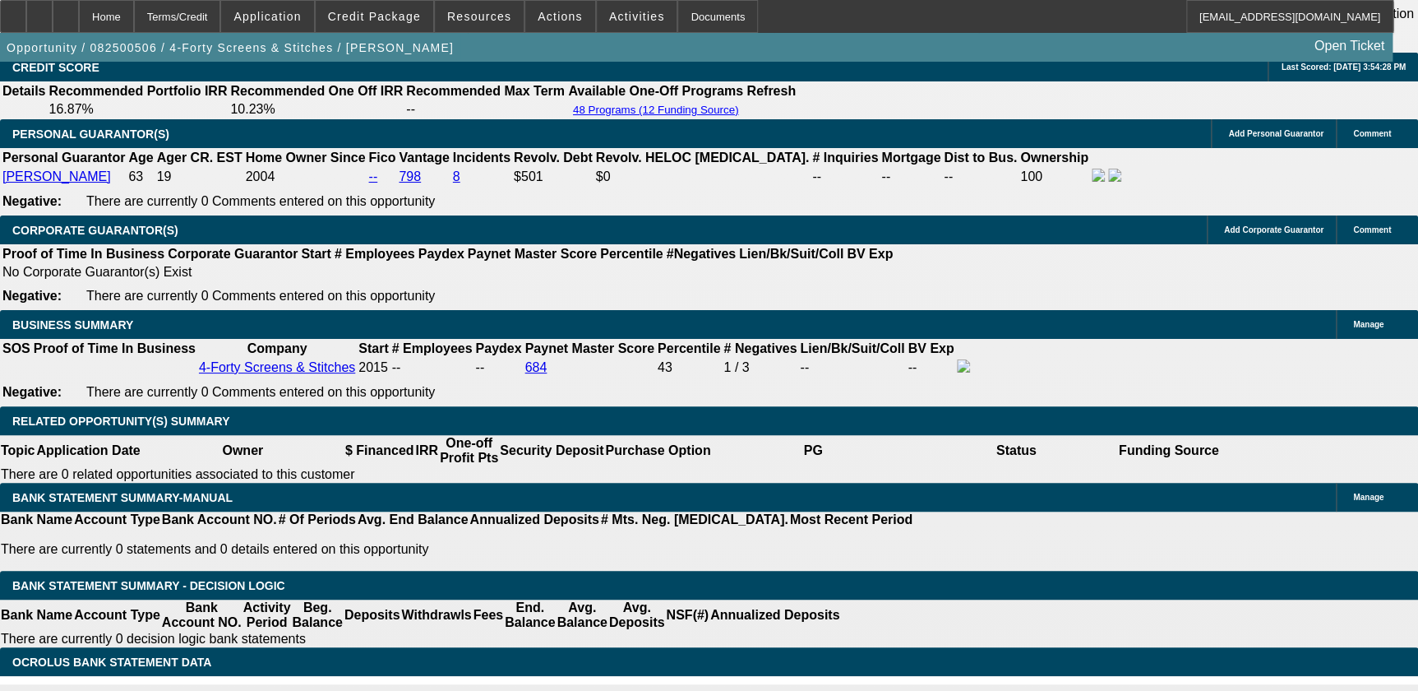
select select "0"
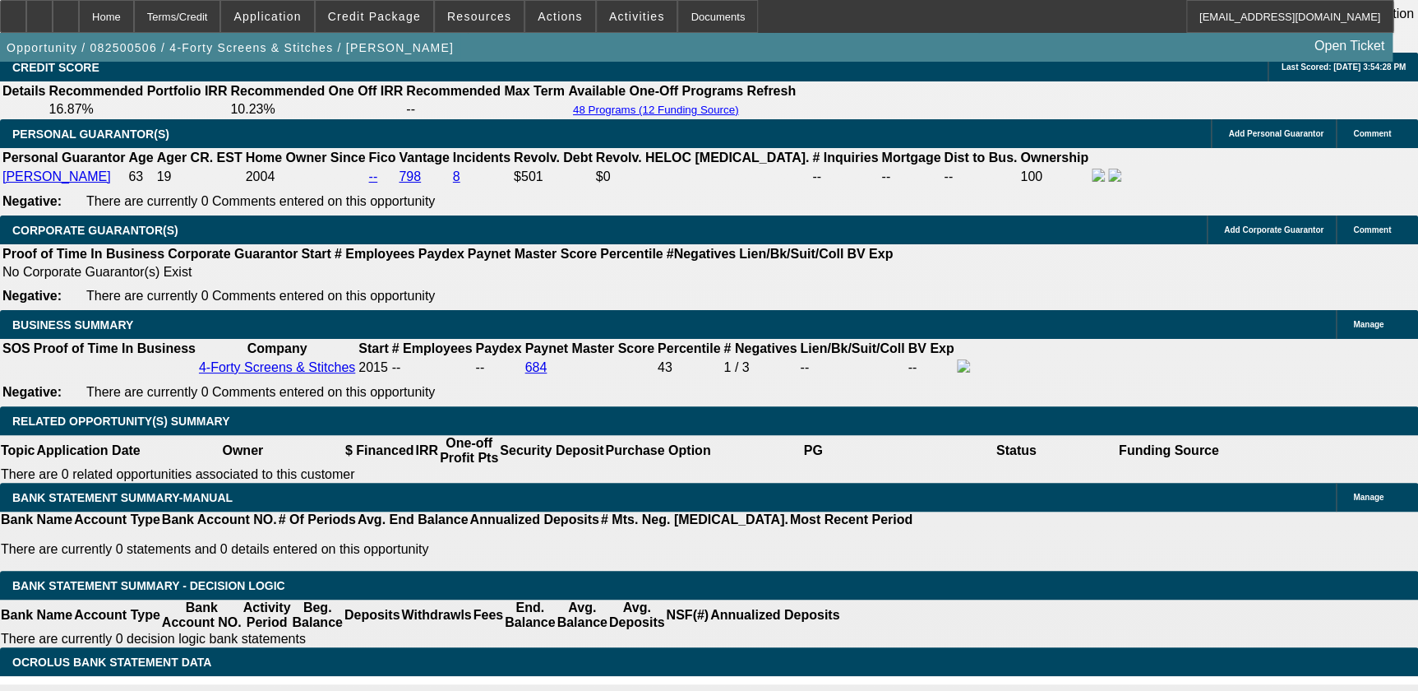
select select "0"
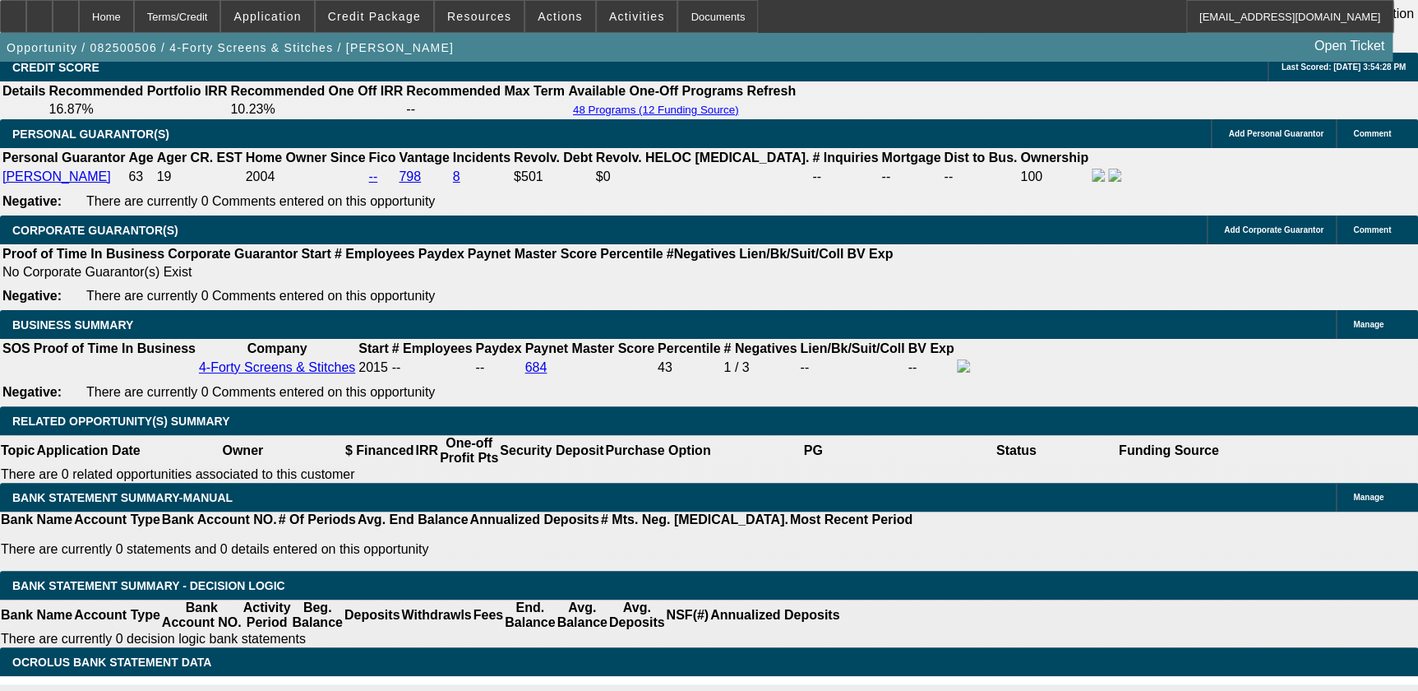
select select "0"
select select "0.1"
select select "1"
select select "6"
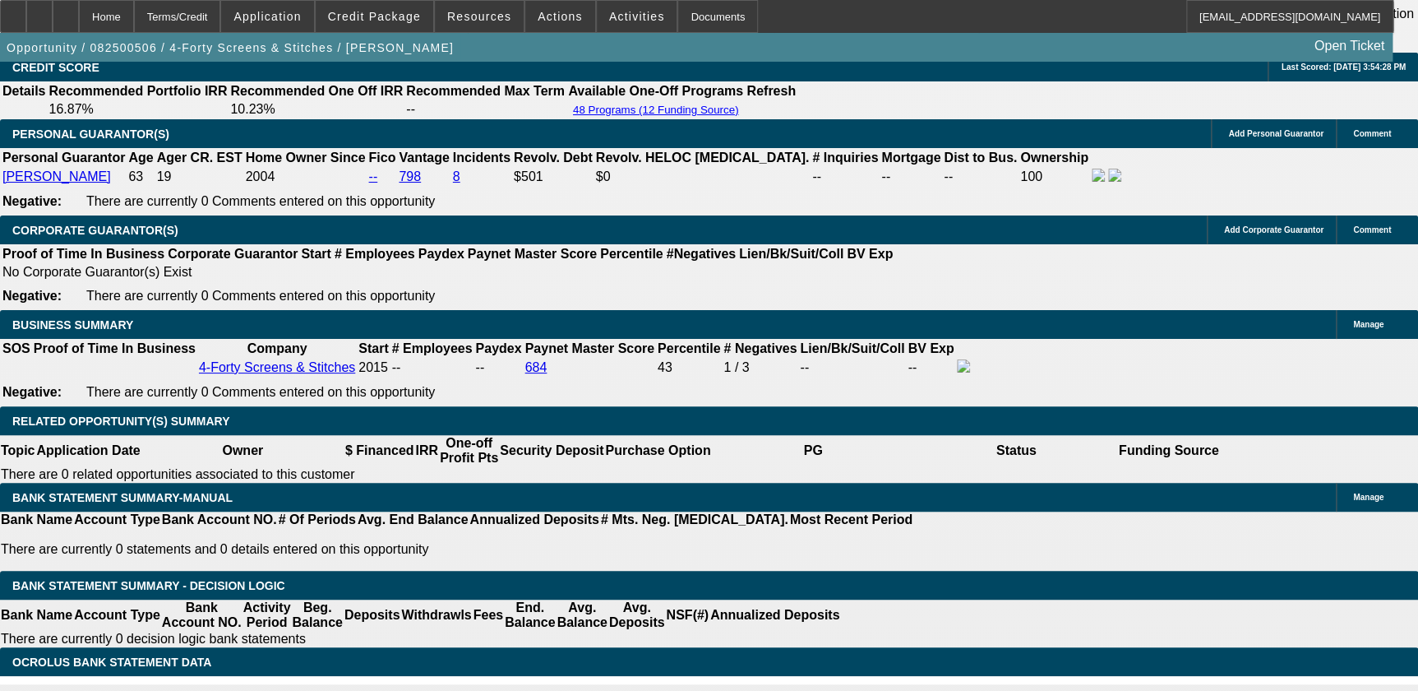
select select "1"
select select "6"
select select "1"
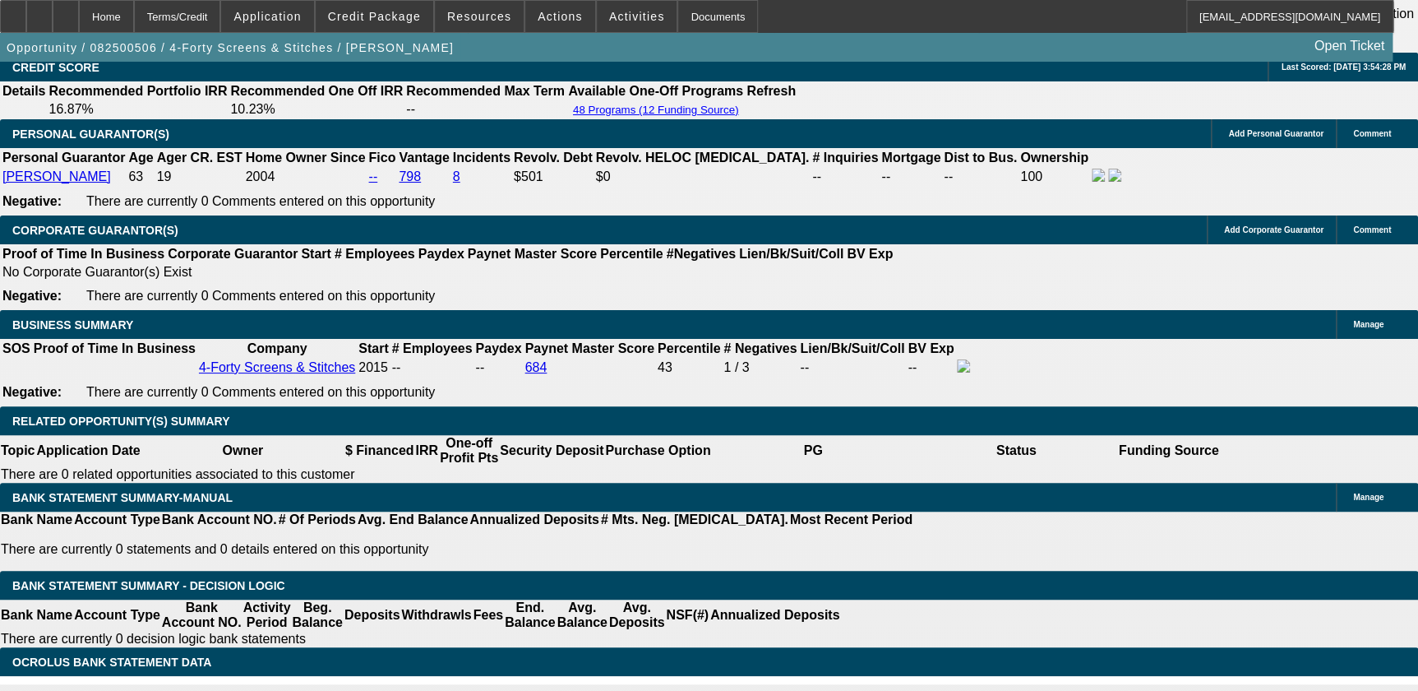
select select "6"
select select "1"
select select "4"
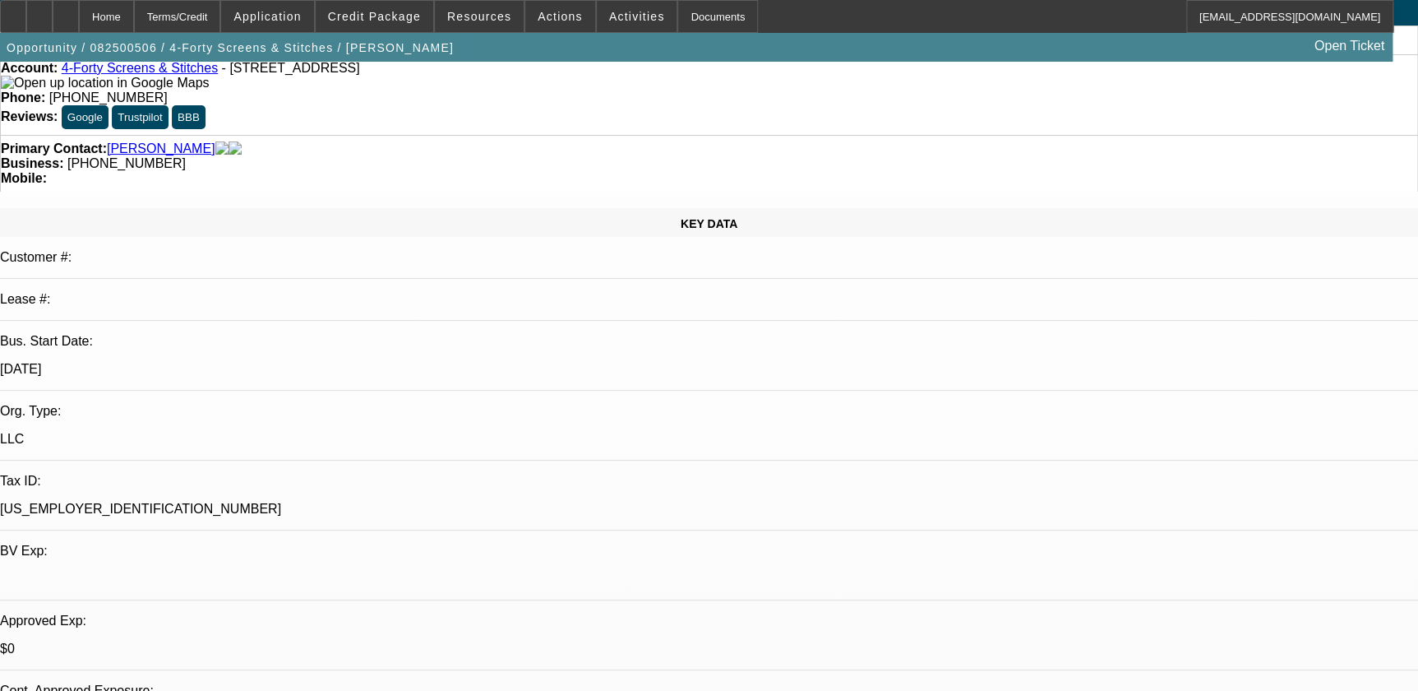
scroll to position [0, 0]
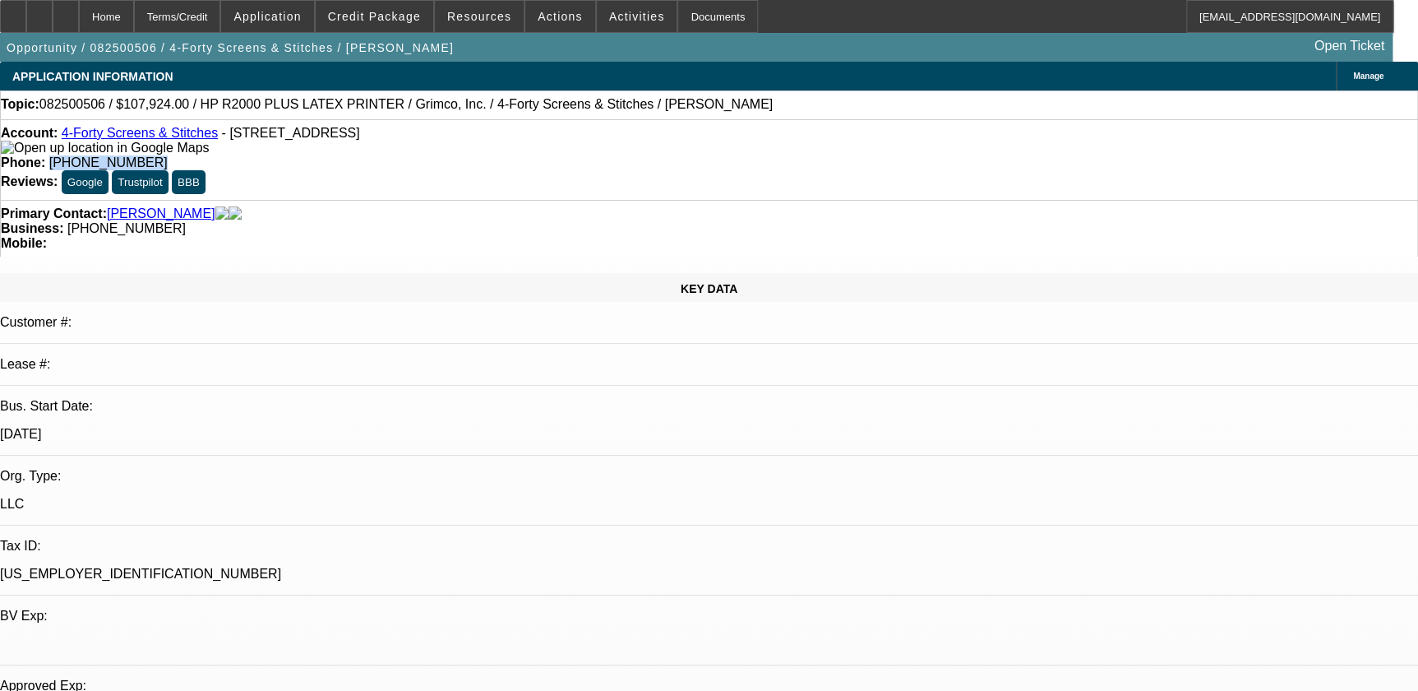
drag, startPoint x: 524, startPoint y: 134, endPoint x: 626, endPoint y: 140, distance: 102.1
click at [626, 155] on div "Phone: (318) 447-6887" at bounding box center [709, 162] width 1417 height 15
copy span "[PHONE_NUMBER]"
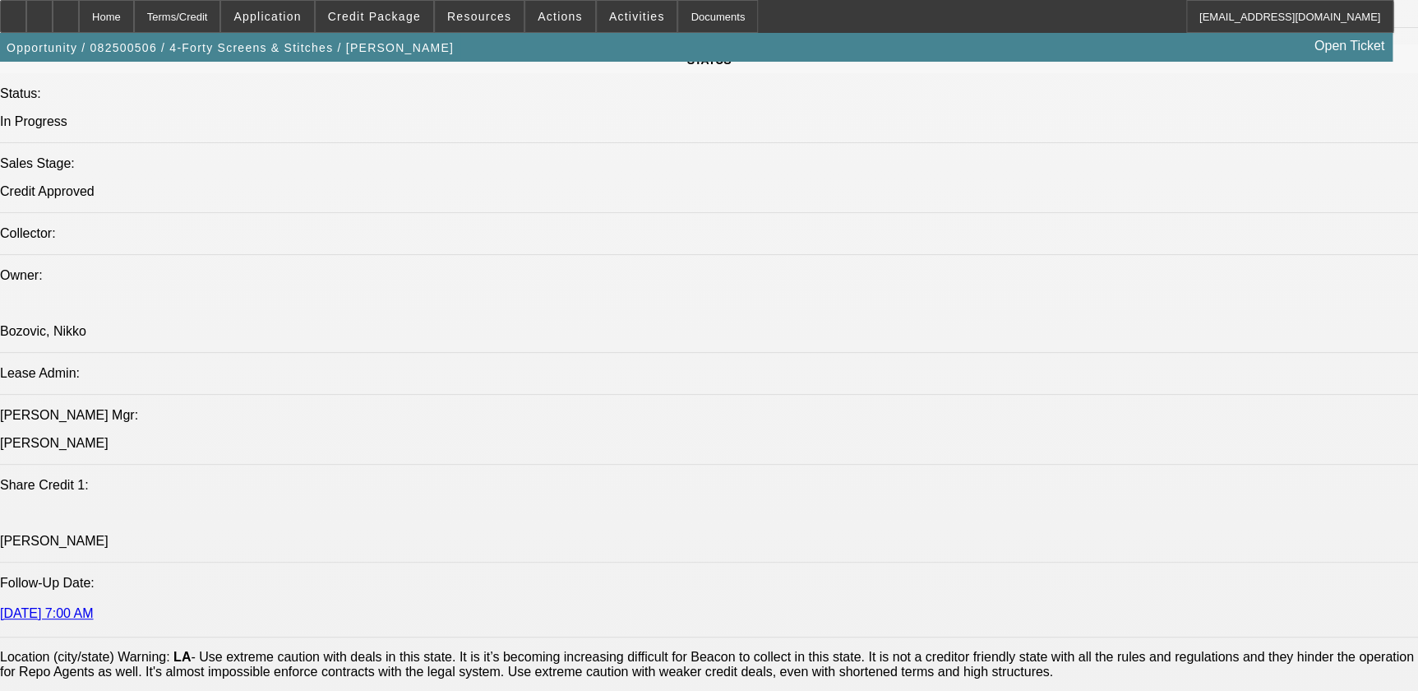
scroll to position [2467, 0]
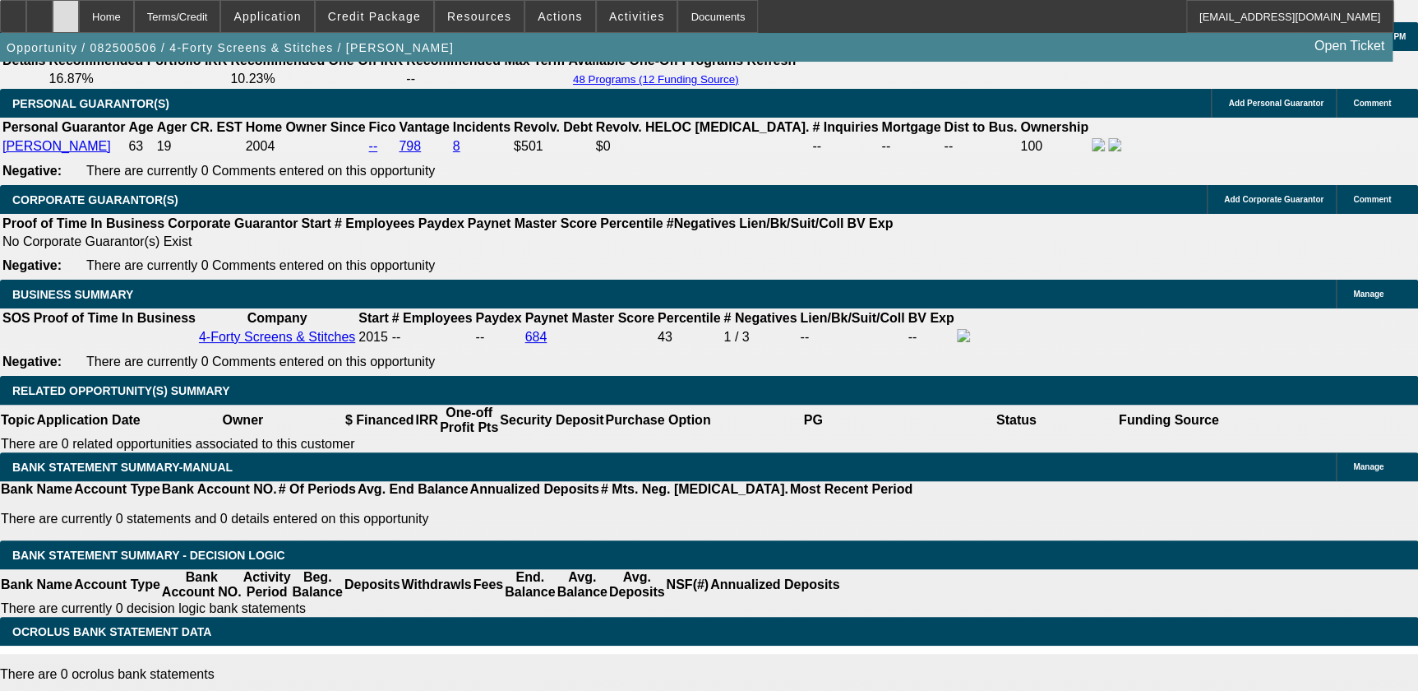
click at [79, 9] on div at bounding box center [66, 16] width 26 height 33
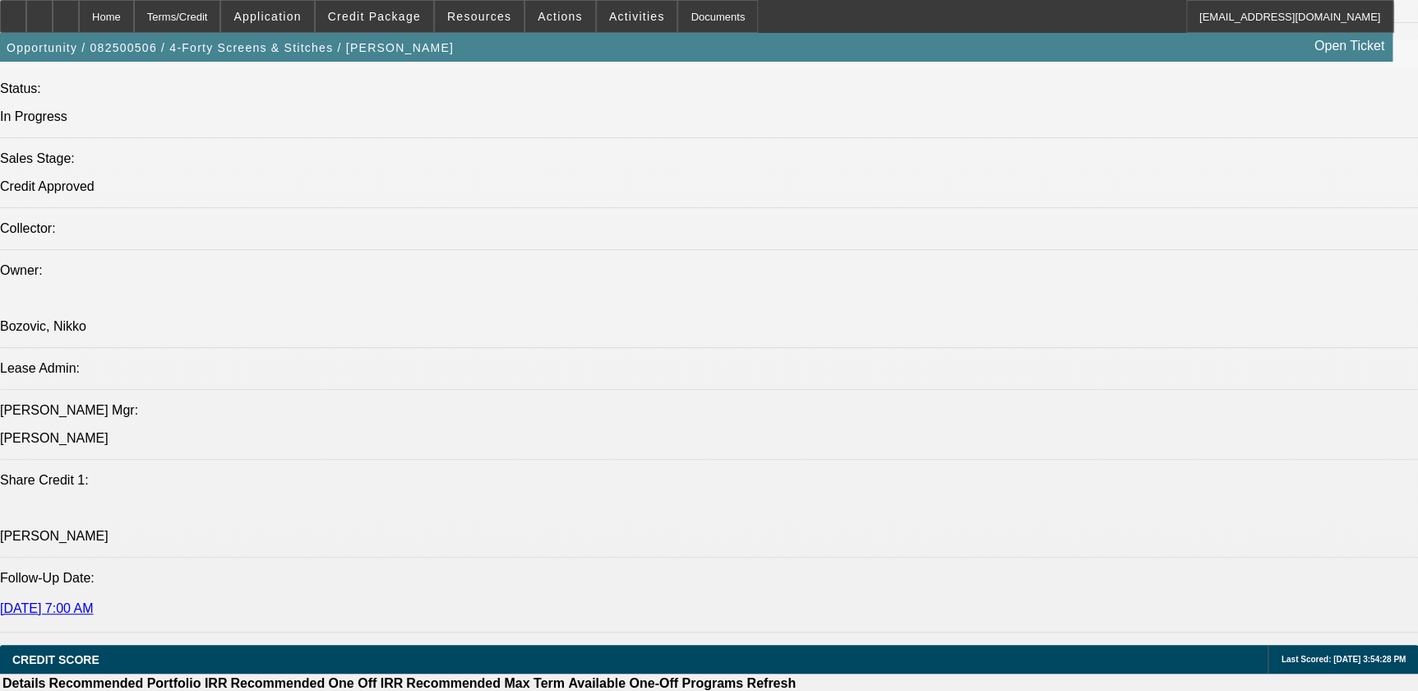
select select "0"
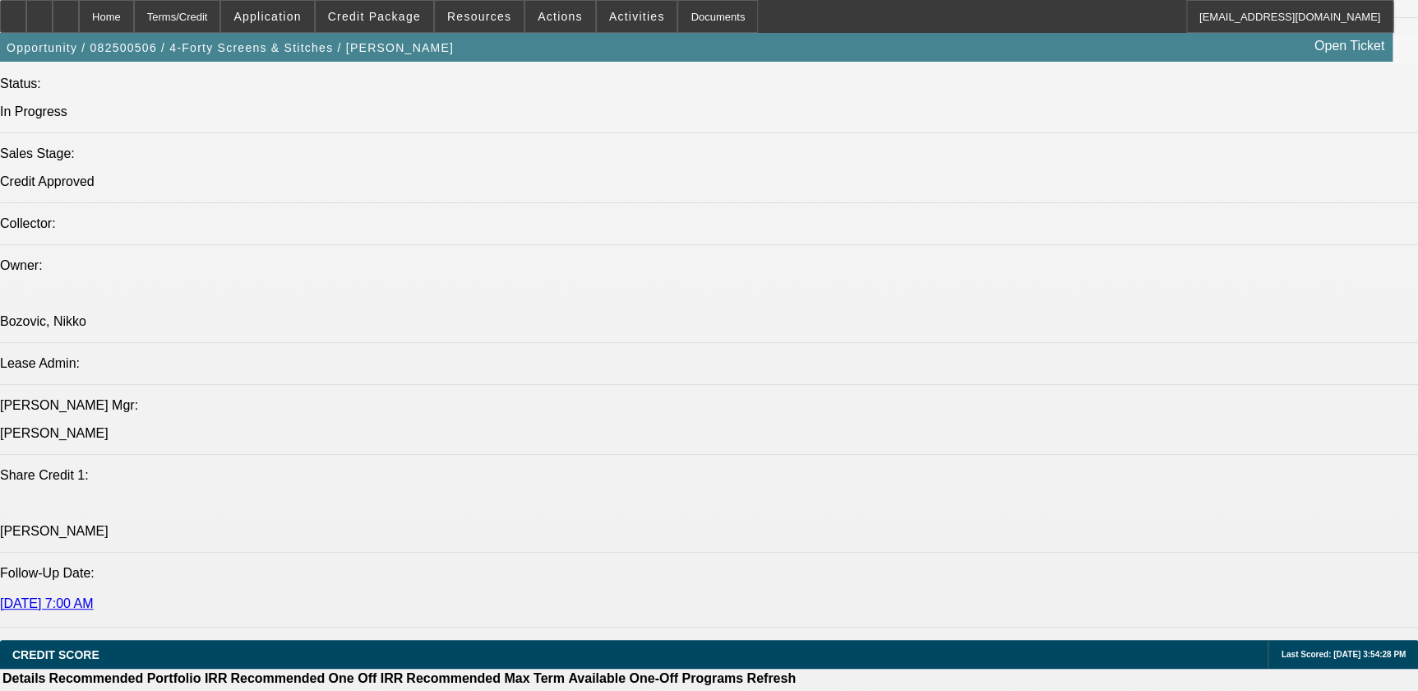
select select "0"
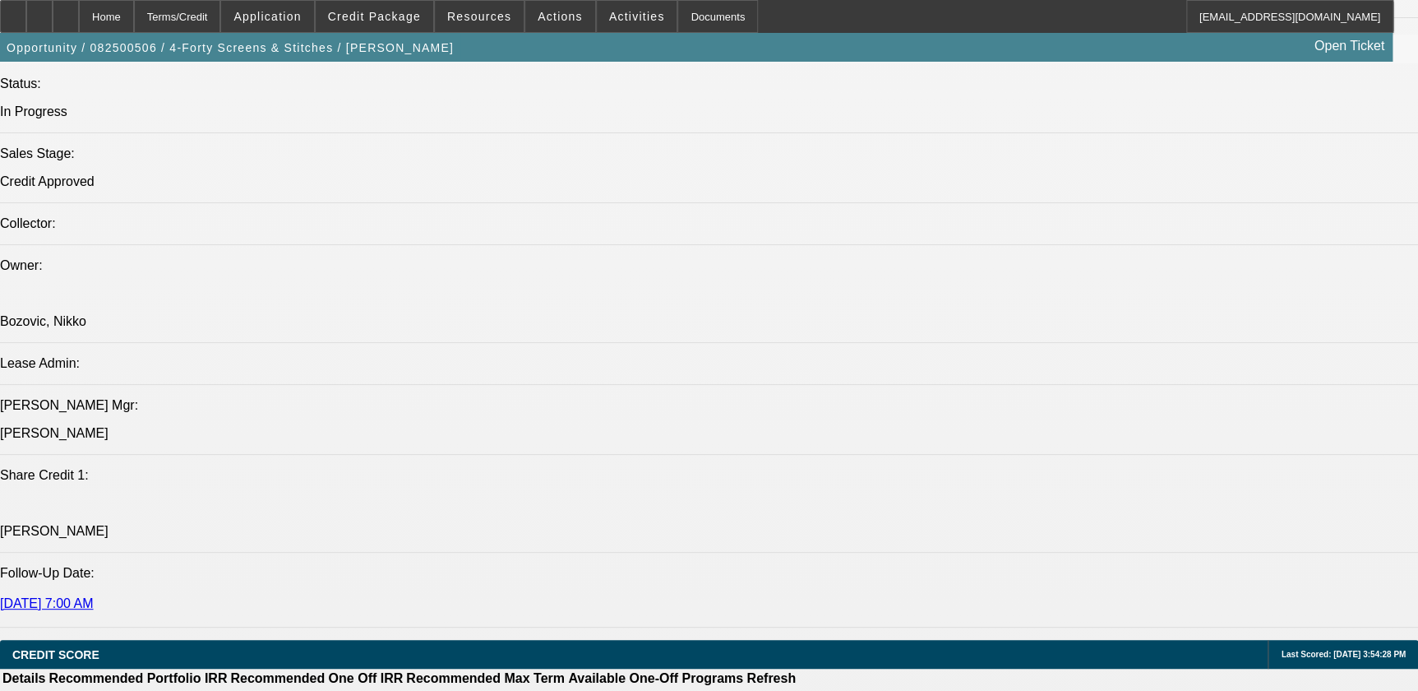
select select "0"
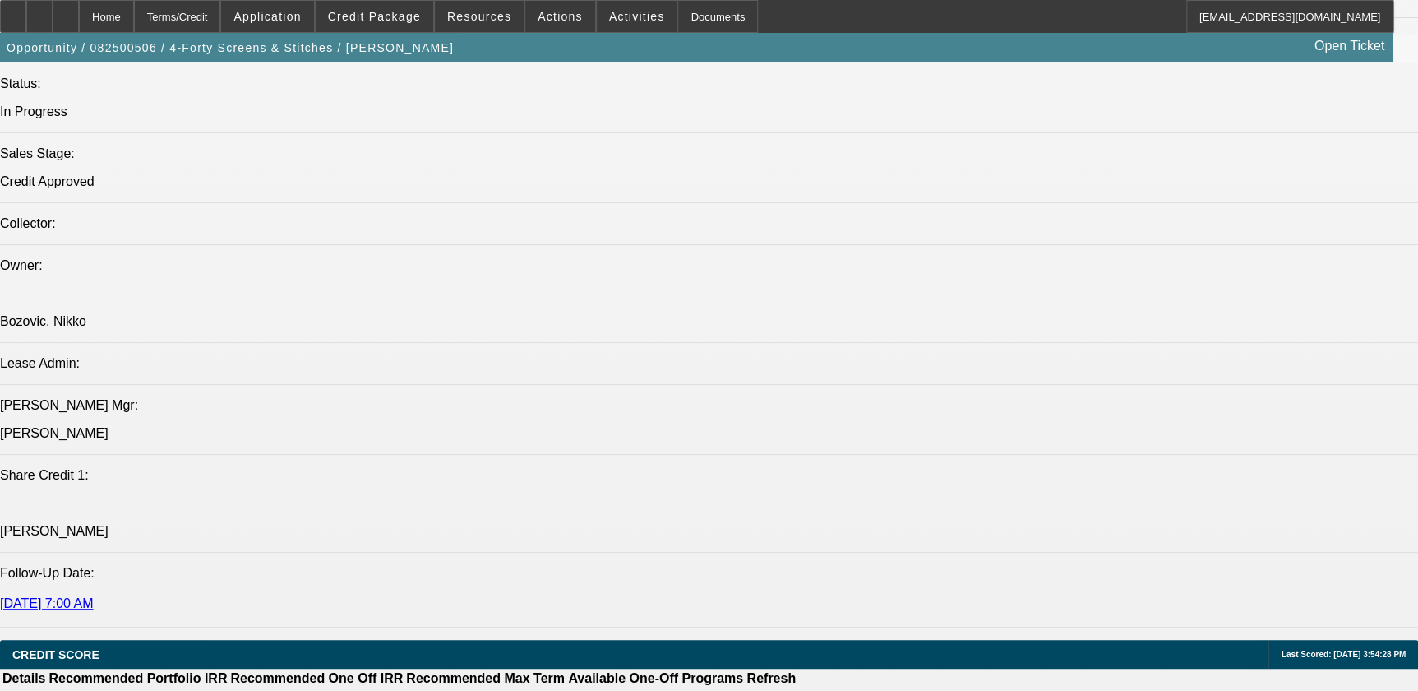
select select "0.1"
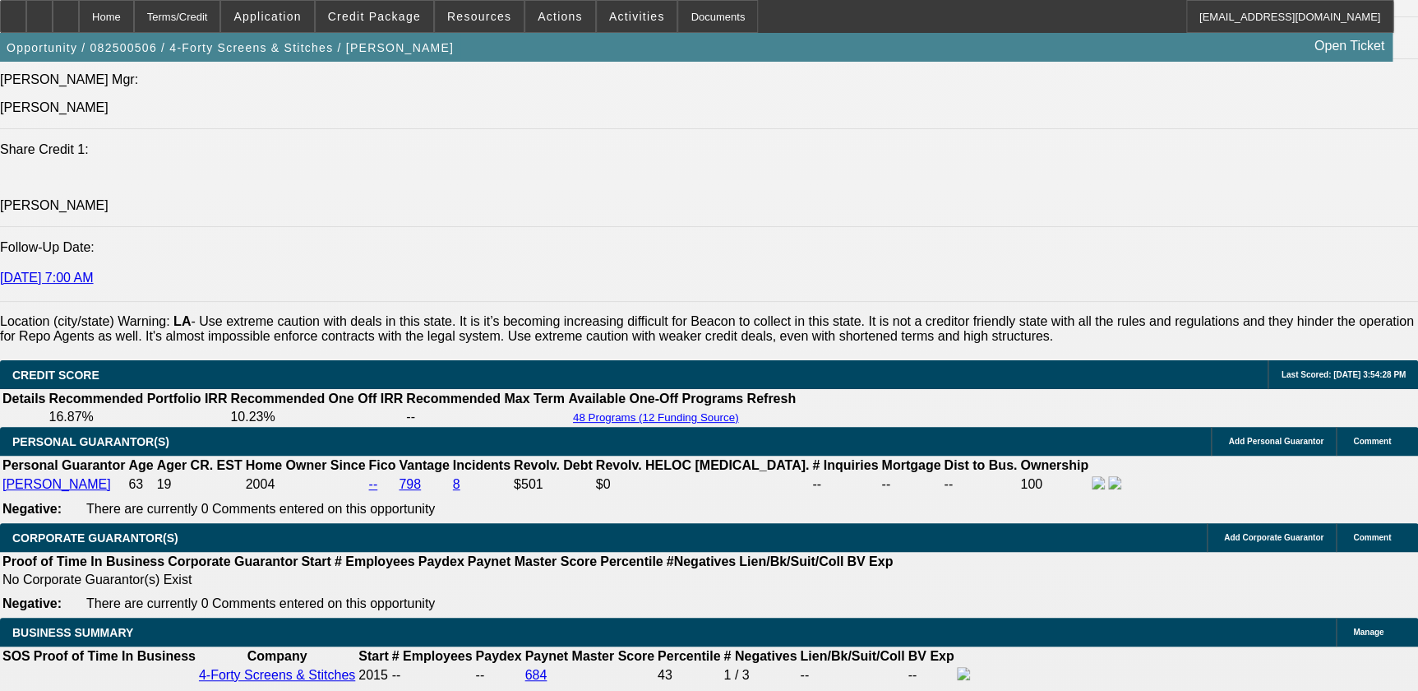
select select "1"
select select "6"
select select "1"
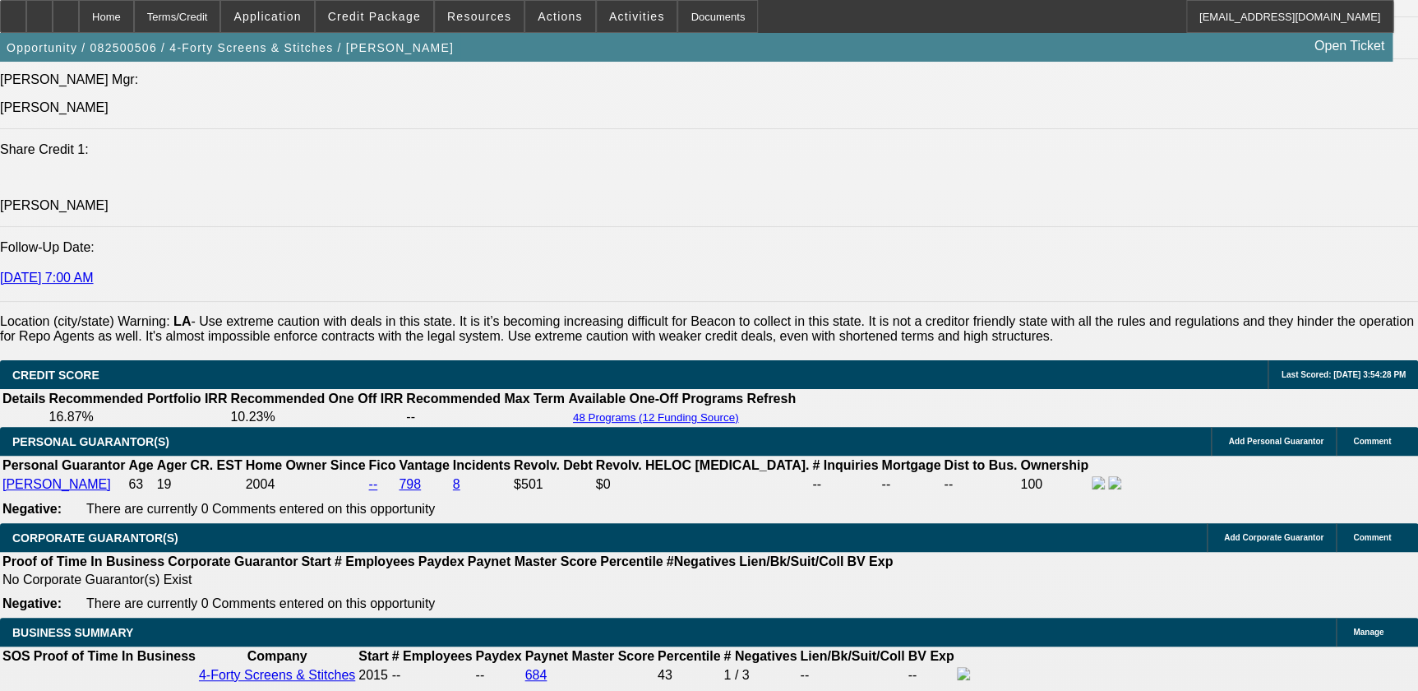
select select "6"
select select "1"
select select "6"
select select "1"
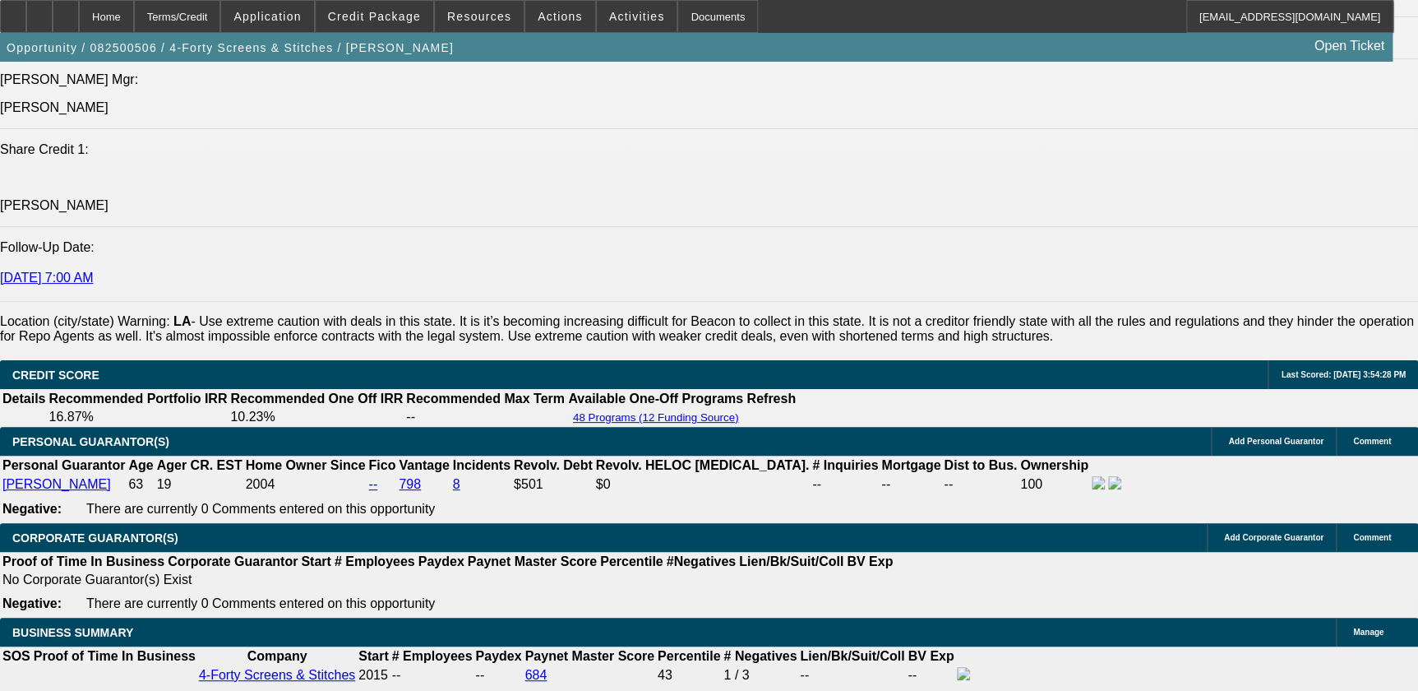
select select "1"
select select "4"
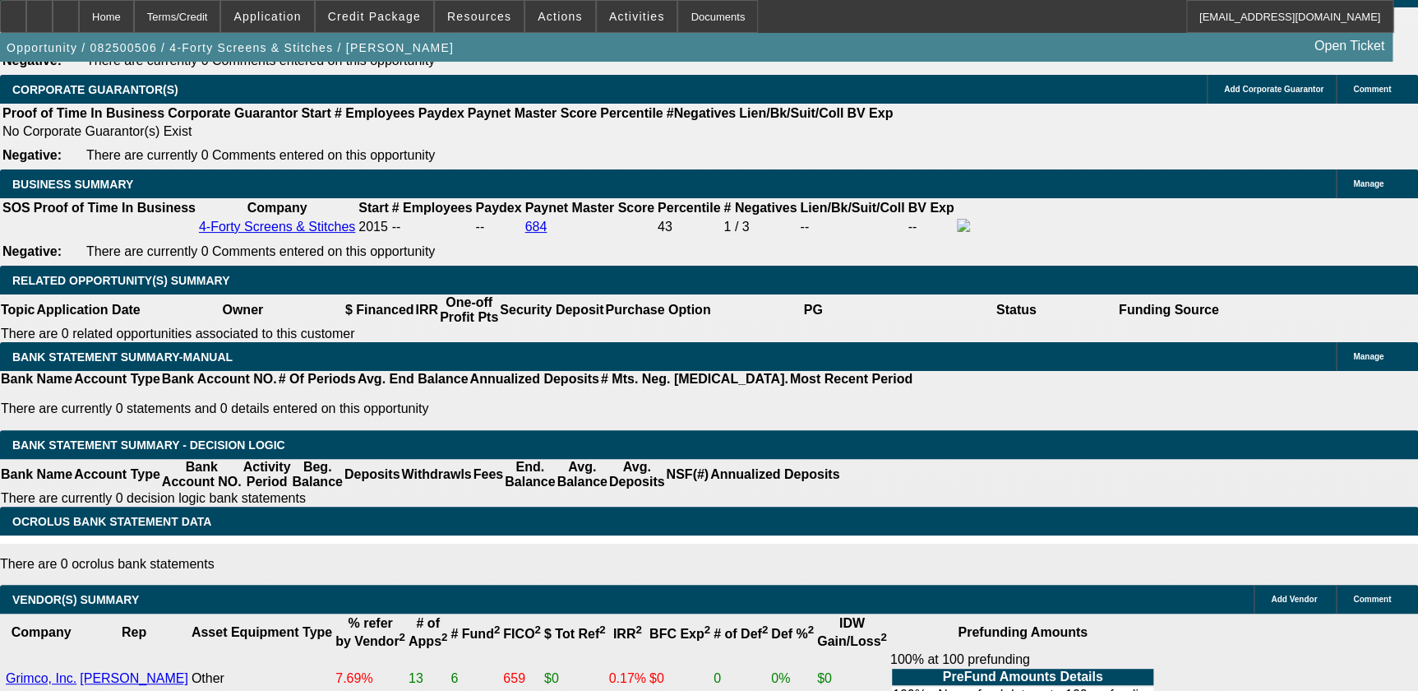
scroll to position [2427, 0]
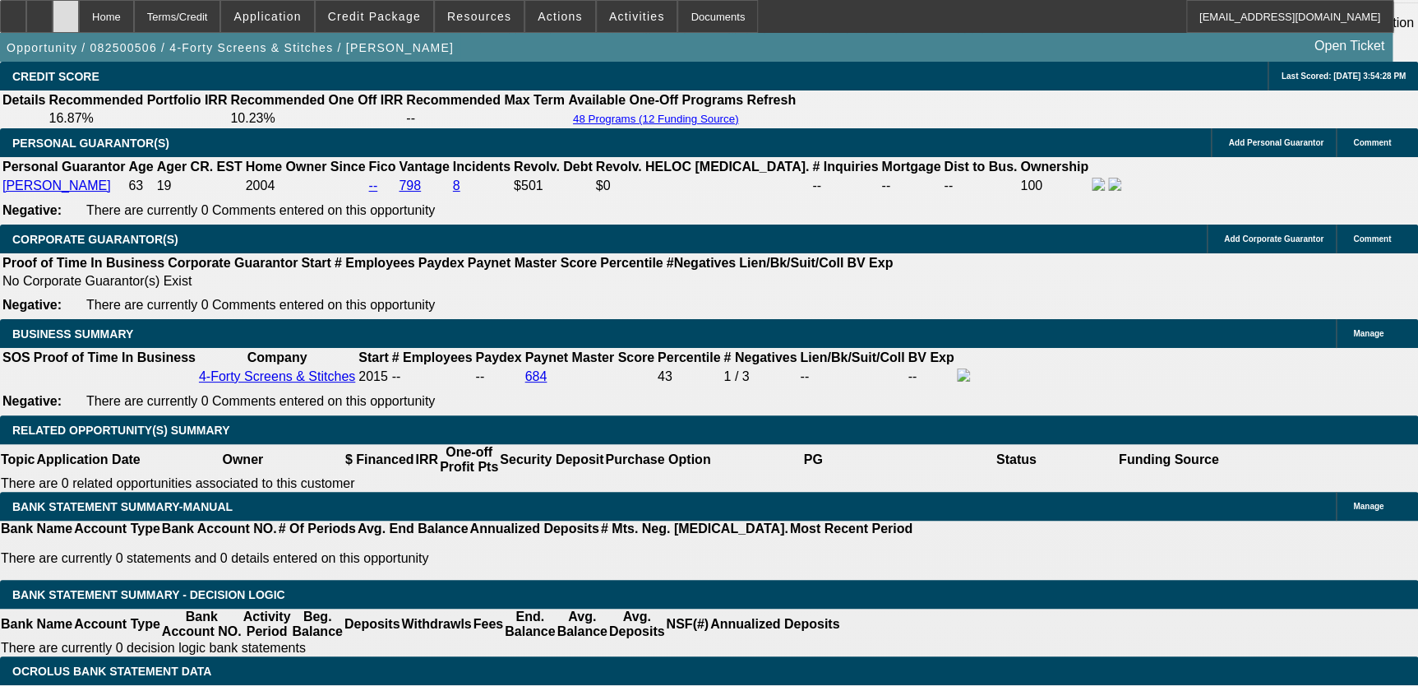
click at [79, 16] on div at bounding box center [66, 16] width 26 height 33
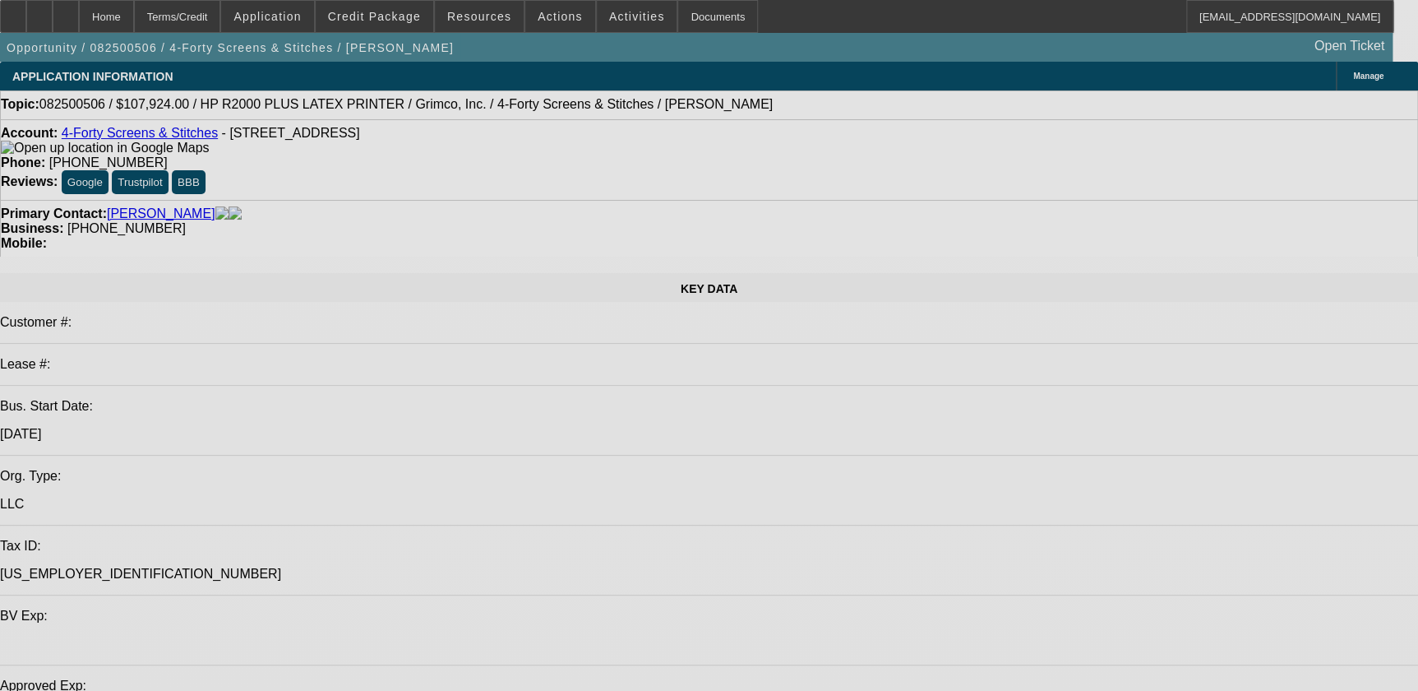
select select "0"
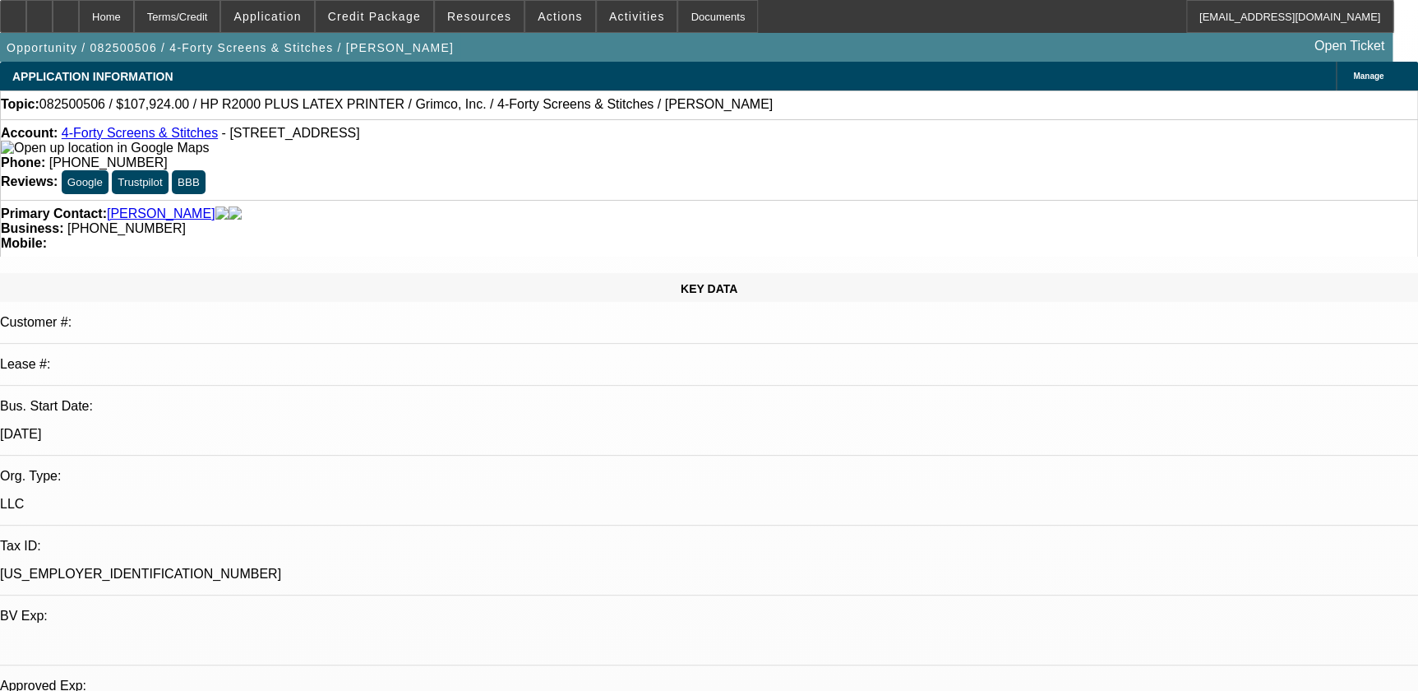
select select "0"
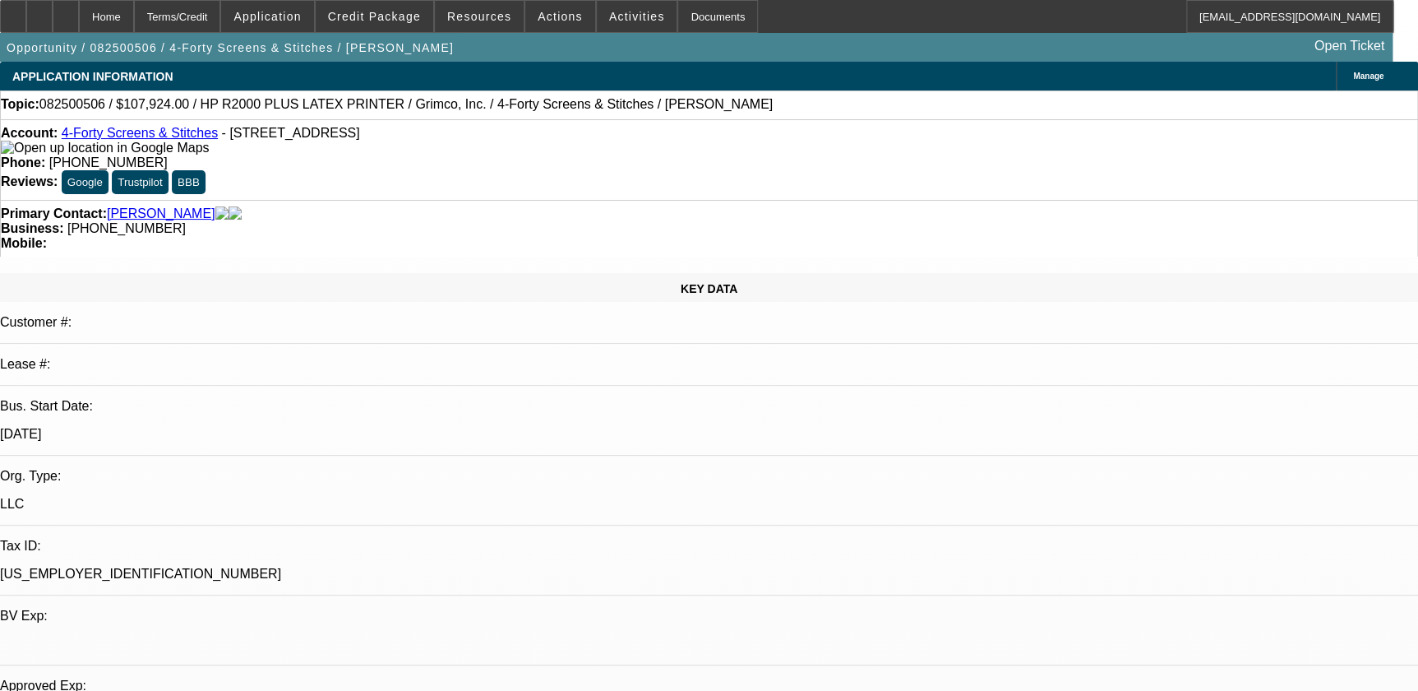
select select "0"
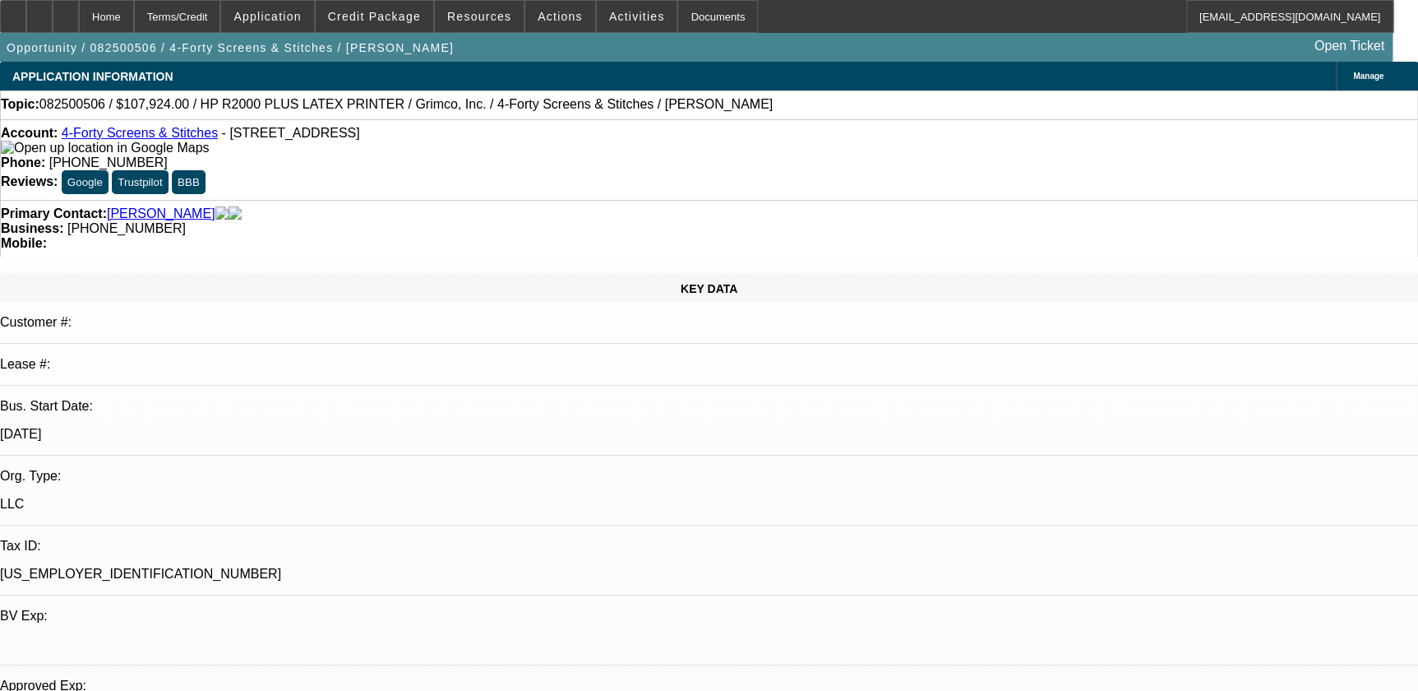
select select "1"
select select "6"
select select "1"
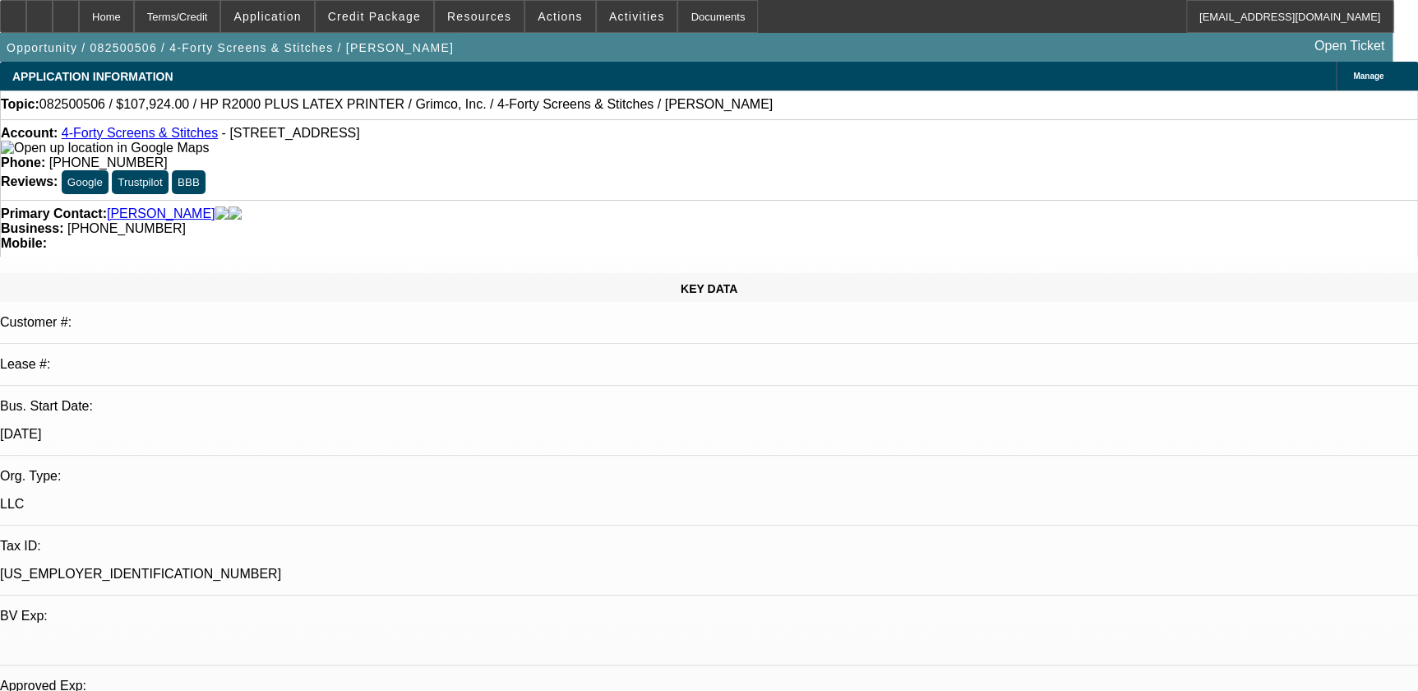
select select "6"
select select "1"
select select "6"
select select "1"
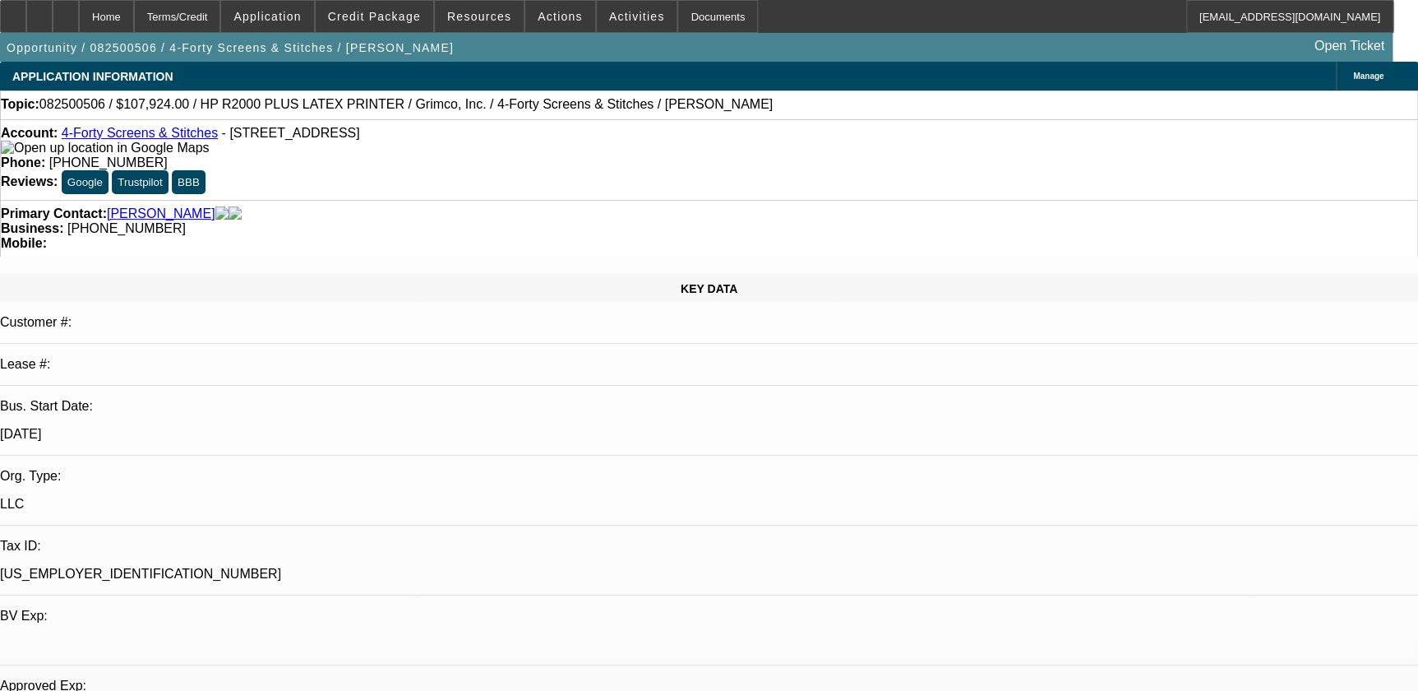
select select "1"
select select "6"
drag, startPoint x: 524, startPoint y: 137, endPoint x: 632, endPoint y: 146, distance: 108.9
click at [632, 146] on div "Account: 4-Forty Screens & Stitches - 169 Highway 1207, Deville, LA 71328 Phone…" at bounding box center [709, 159] width 1418 height 81
copy span "[PHONE_NUMBER]"
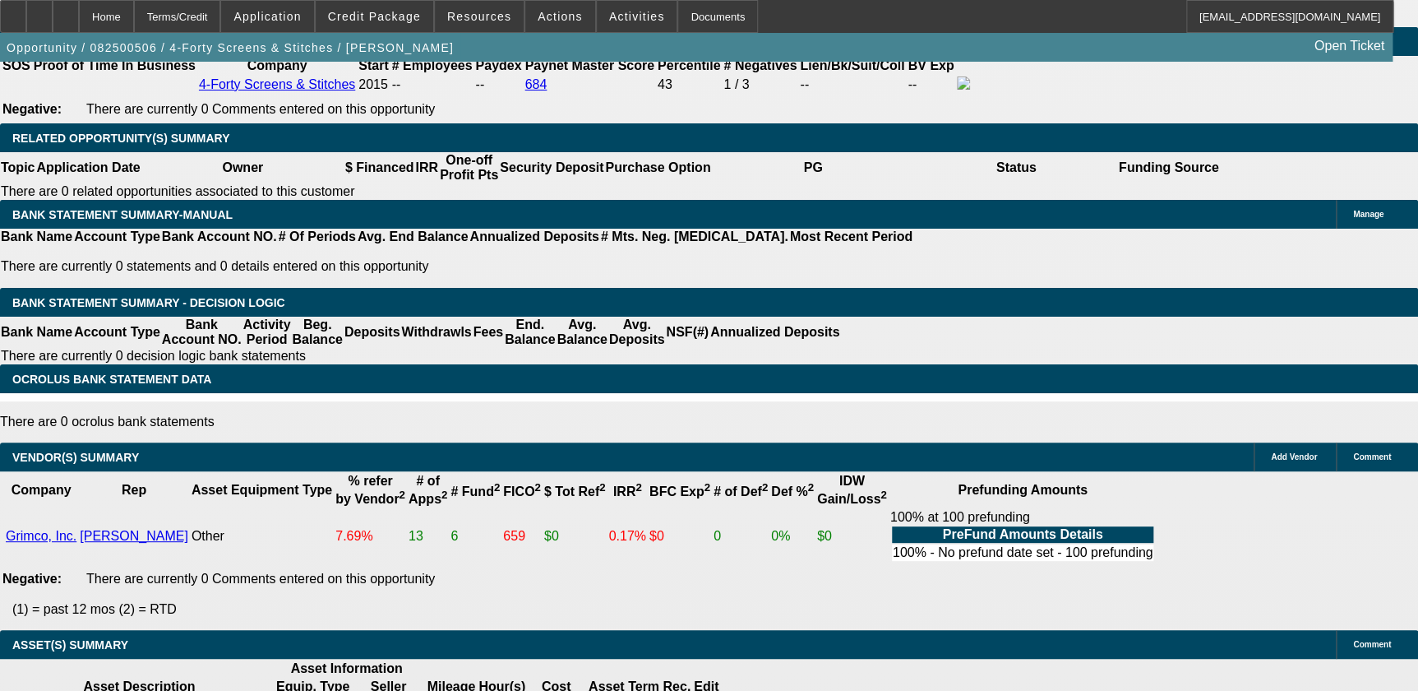
scroll to position [2467, 0]
